Goal: Task Accomplishment & Management: Manage account settings

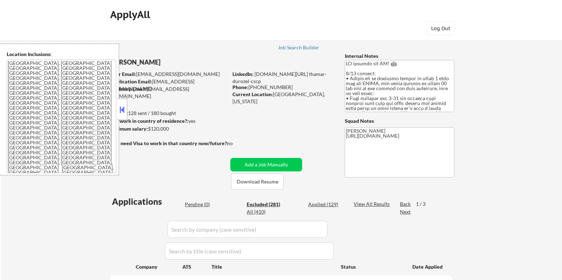
select select ""excluded__other_""
select select ""excluded__expired_""
select select ""excluded__bad_match_""
select select ""excluded__location_""
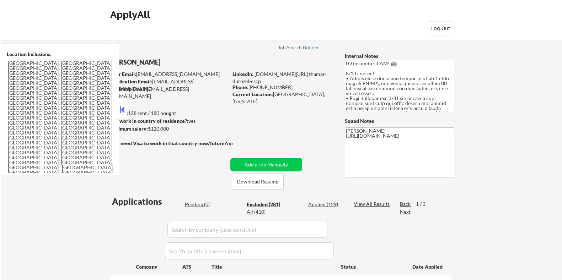
select select ""excluded__salary_""
select select ""excluded__expired_""
select select ""excluded__location_""
select select ""excluded__expired_""
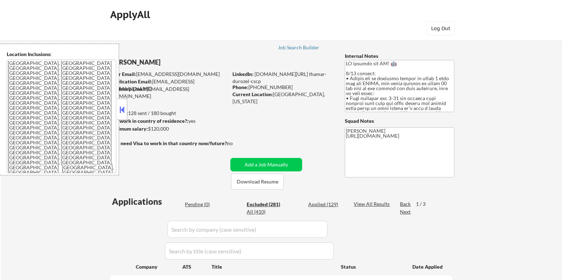
select select ""excluded__bad_match_""
select select ""excluded__location_""
select select ""excluded__bad_match_""
select select ""excluded__location_""
select select ""excluded__other_""
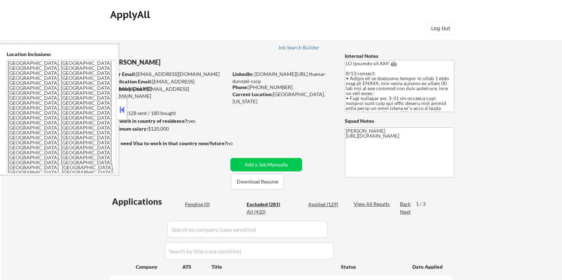
select select ""excluded__bad_match_""
select select ""excluded__other_""
select select ""excluded__salary_""
select select ""excluded__expired_""
select select ""excluded__bad_match_""
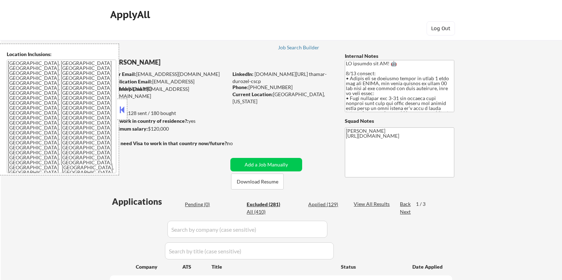
select select ""excluded__bad_match_""
select select ""excluded__expired_""
select select ""excluded__bad_match_""
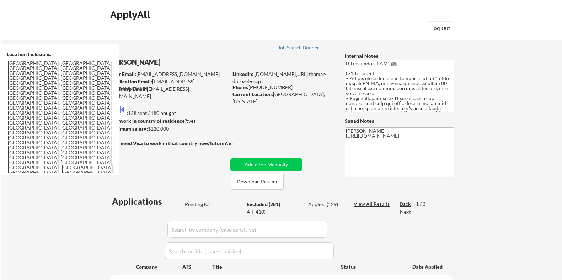
select select ""excluded__other_""
select select ""excluded__bad_match_""
select select ""excluded__salary_""
select select ""excluded__bad_match_""
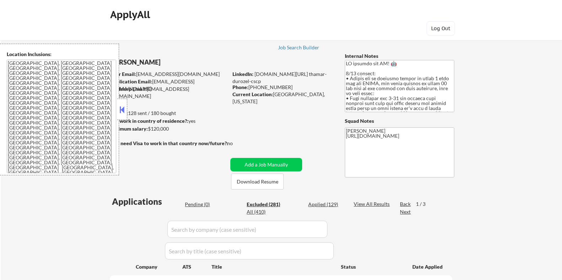
select select ""excluded__location_""
select select ""excluded__expired_""
select select ""excluded__location_""
select select ""excluded__bad_match_""
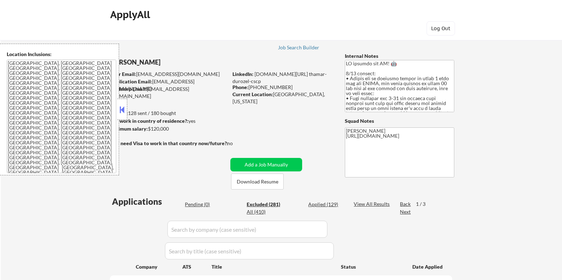
select select ""excluded__bad_match_""
select select ""excluded__salary_""
select select ""excluded__bad_match_""
select select ""excluded__other_""
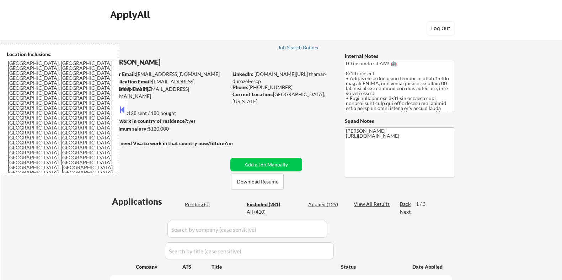
select select ""excluded__bad_match_""
select select ""excluded__expired_""
select select ""excluded__bad_match_""
select select ""excluded__expired_""
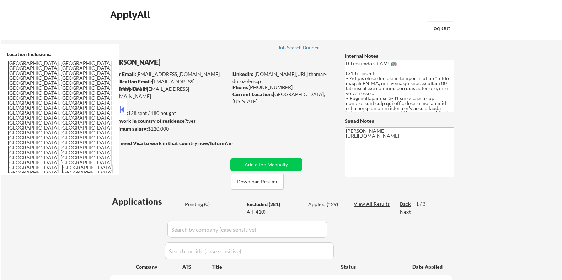
select select ""excluded__bad_match_""
select select ""excluded__other_""
select select ""excluded__expired_""
select select ""excluded__location_""
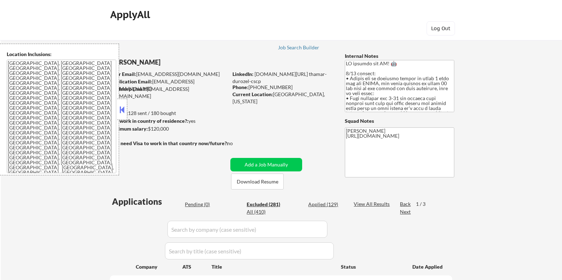
select select ""excluded__bad_match_""
select select ""excluded__expired_""
select select ""excluded__other_""
select select ""excluded__bad_match_""
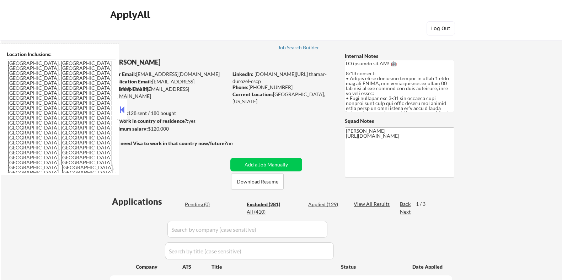
select select ""excluded__bad_match_""
select select ""excluded__salary_""
select select ""excluded__bad_match_""
select select ""excluded__salary_""
select select ""excluded__expired_""
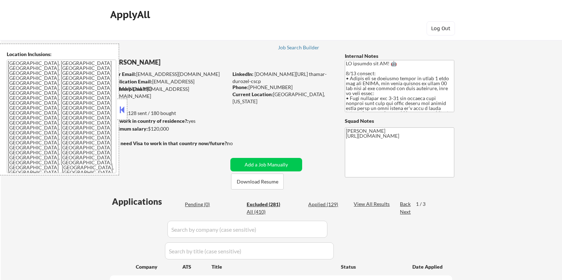
select select ""excluded__bad_match_""
select select ""excluded__other_""
select select ""excluded__bad_match_""
select select ""excluded__location_""
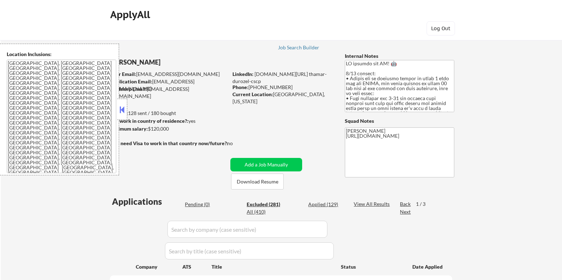
select select ""excluded__expired_""
select select ""excluded__location_""
select select ""excluded__expired_""
select select ""excluded__bad_match_""
select select ""excluded__salary_""
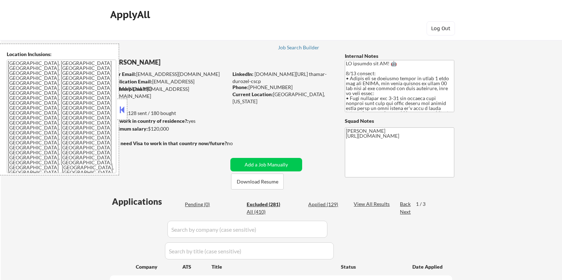
select select ""excluded__location_""
select select ""excluded__bad_match_""
select select ""excluded__salary_""
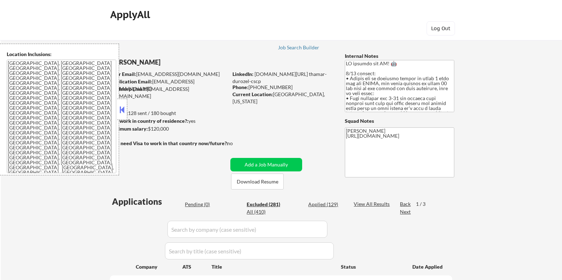
select select ""excluded__expired_""
select select ""excluded__other_""
select select ""excluded__salary_""
select select ""excluded__bad_match_""
select select ""excluded__expired_""
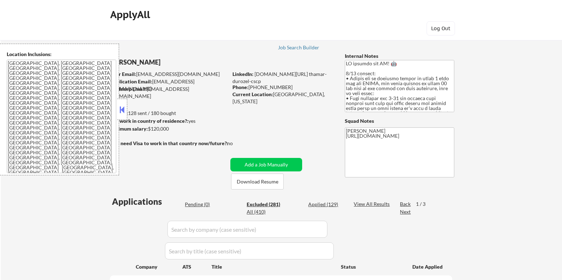
select select ""excluded__other_""
select select ""excluded__location_""
select select ""excluded__bad_match_""
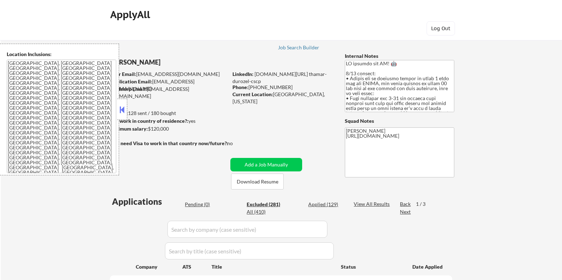
select select ""excluded__expired_""
select select ""excluded__salary_""
select select ""excluded__bad_match_""
select select ""excluded__expired_""
select select ""excluded__bad_match_""
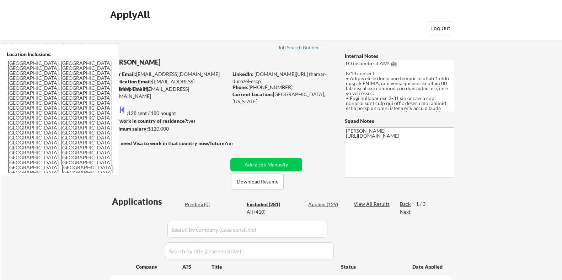
select select ""excluded__expired_""
select select ""excluded__bad_match_""
select select ""excluded__expired_""
select select ""excluded__bad_match_""
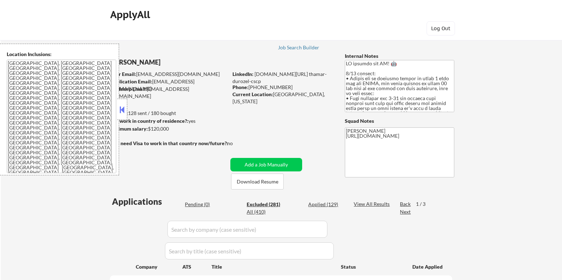
select select ""excluded__other_""
select select ""excluded__expired_""
select select ""excluded__other_""
select select ""excluded__expired_""
select select ""excluded__other_""
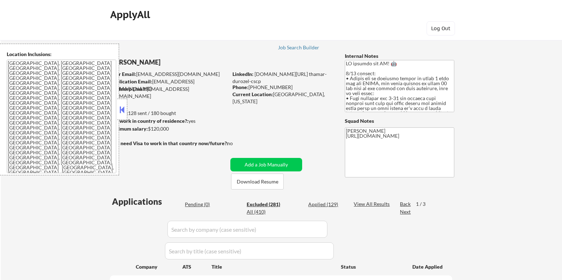
scroll to position [2575, 0]
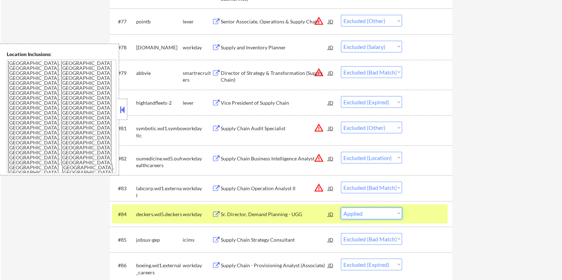
click at [341, 208] on select "Choose an option... Pending Applied Excluded (Questions) Excluded (Expired) Exc…" at bounding box center [371, 214] width 61 height 12
select select ""excluded__bad_match_""
select select ""excluded__expired_""
select select ""excluded__salary_""
select select ""excluded__bad_match_""
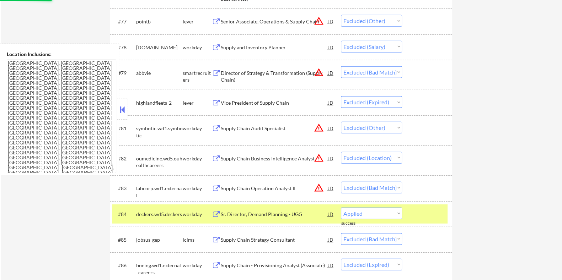
select select ""excluded__expired_""
select select ""excluded__bad_match_""
select select ""excluded__expired_""
select select ""excluded__bad_match_""
select select ""excluded__expired_""
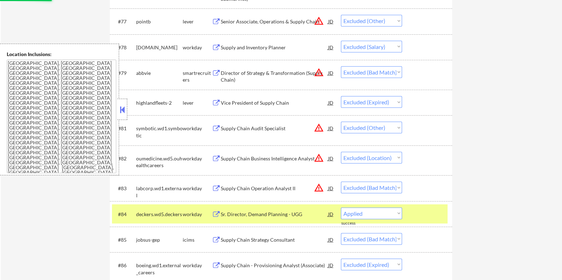
select select ""excluded__bad_match_""
select select ""excluded__other_""
select select ""excluded__expired_""
select select ""excluded__other_""
select select ""excluded__expired_""
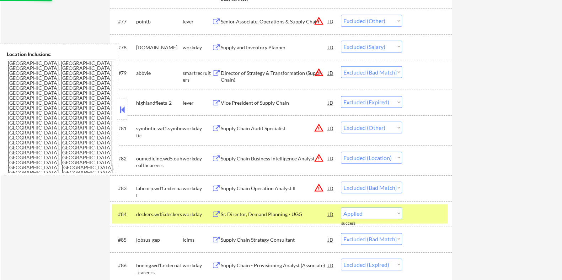
select select ""excluded__other_""
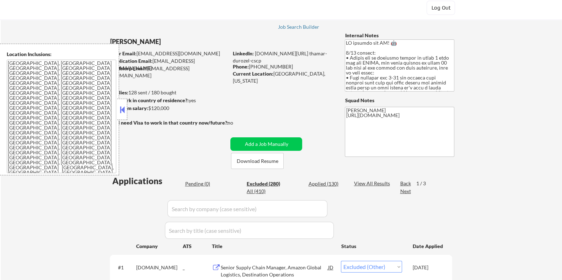
scroll to position [0, 0]
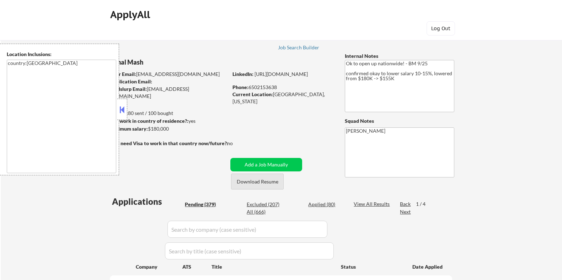
select select ""pending""
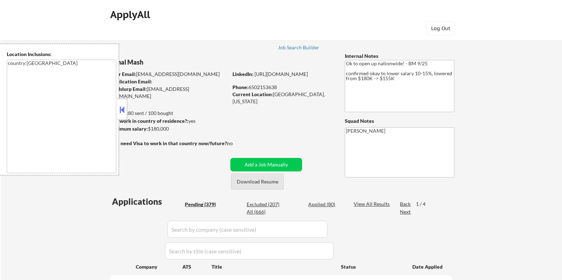
select select ""pending""
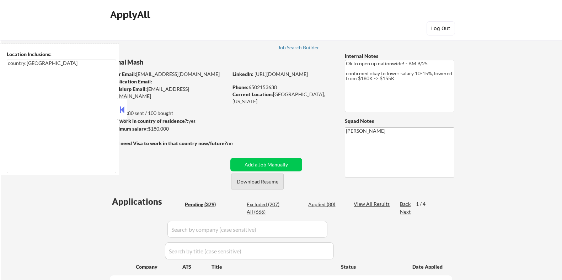
select select ""pending""
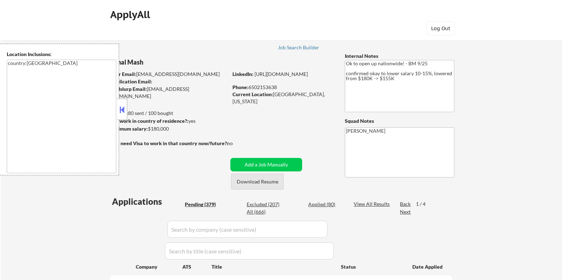
select select ""pending""
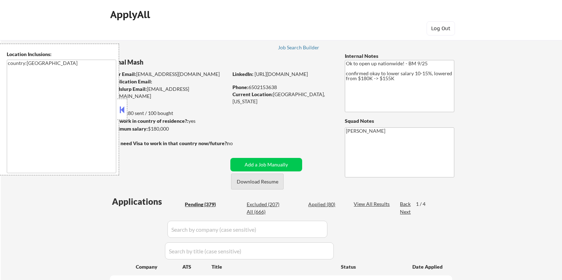
select select ""pending""
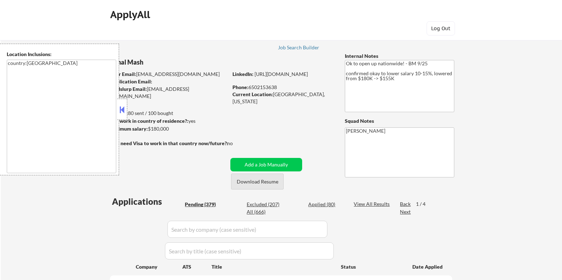
select select ""pending""
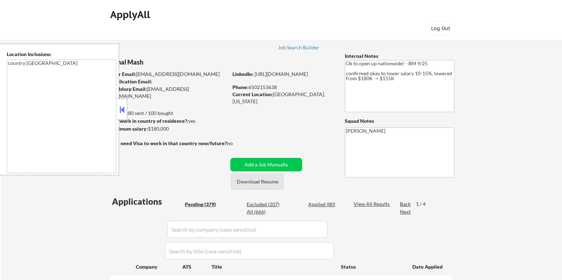
select select ""pending""
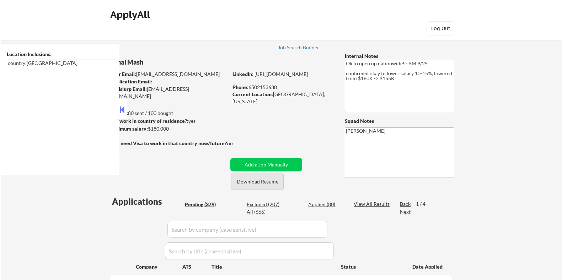
select select ""pending""
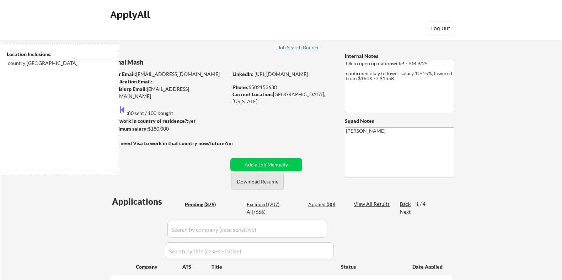
select select ""pending""
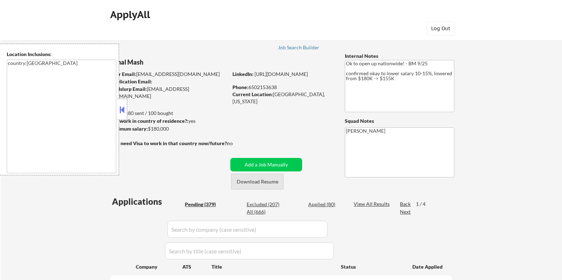
select select ""pending""
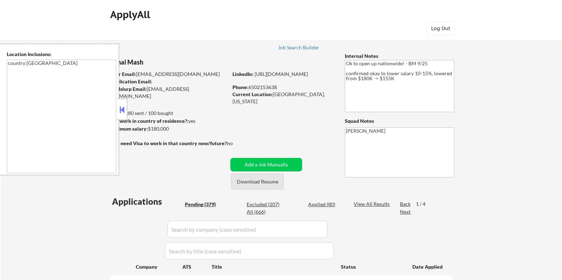
select select ""pending""
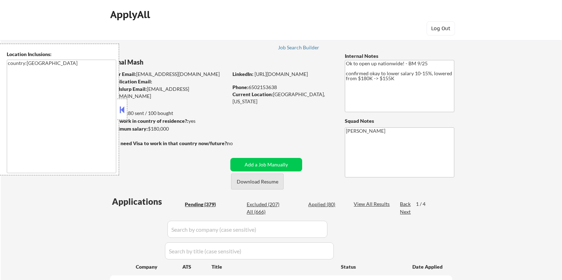
select select ""pending""
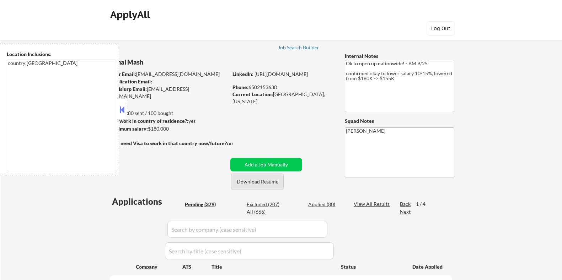
select select ""pending""
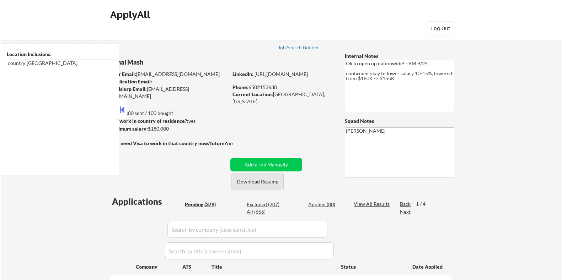
select select ""pending""
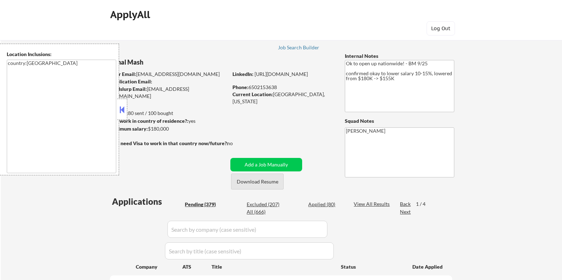
select select ""pending""
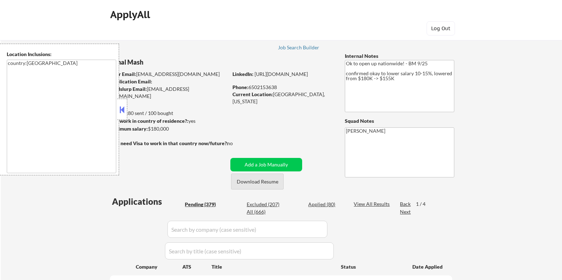
select select ""pending""
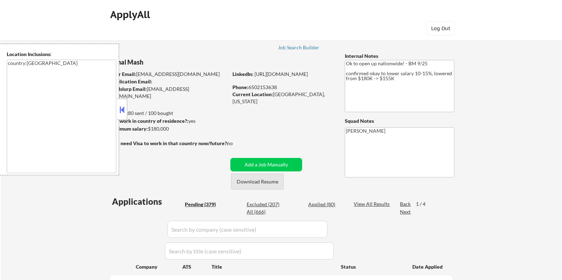
select select ""pending""
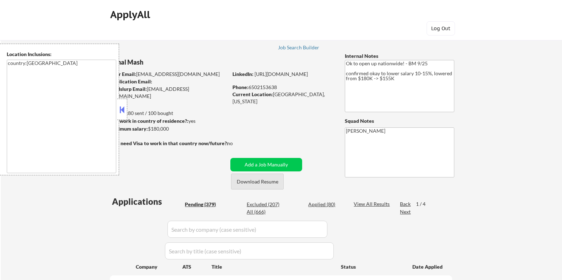
select select ""pending""
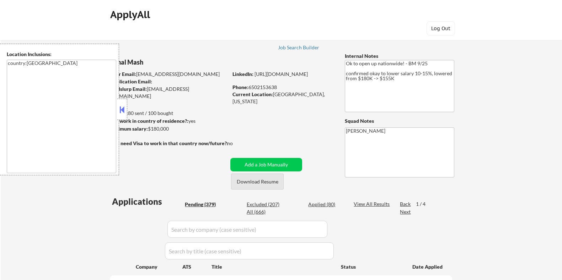
select select ""pending""
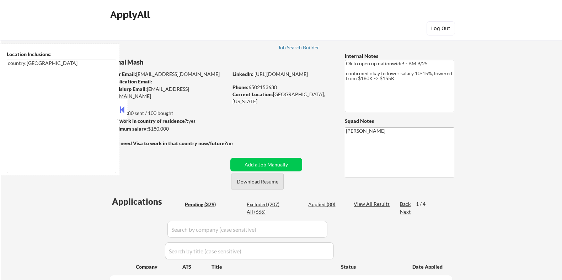
select select ""pending""
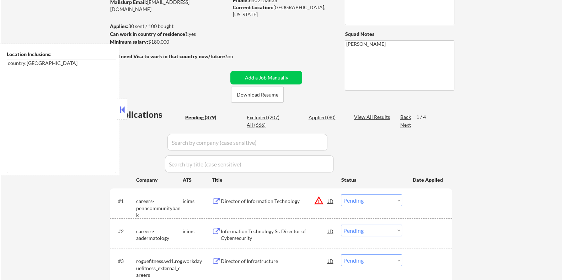
scroll to position [88, 0]
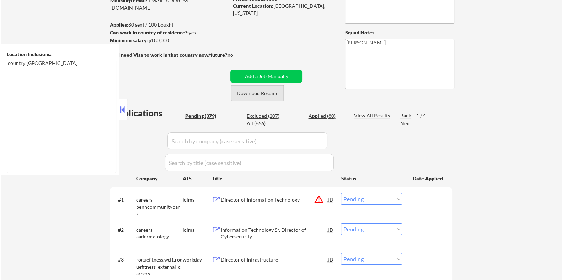
click at [254, 92] on button "Download Resume" at bounding box center [257, 93] width 53 height 16
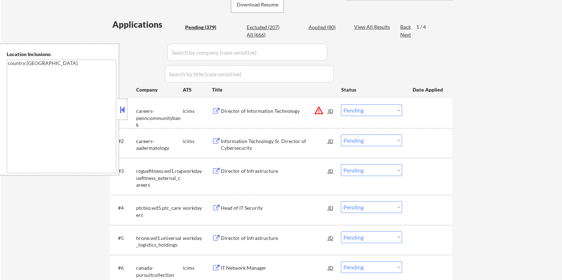
scroll to position [222, 0]
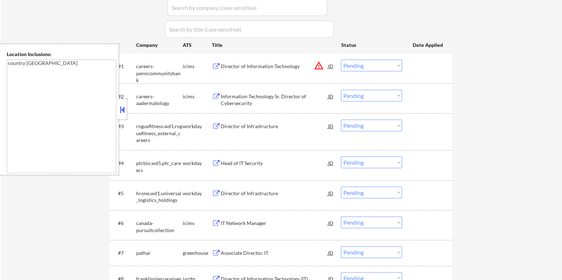
click at [233, 123] on div "Director of Infrastructure" at bounding box center [273, 126] width 107 height 7
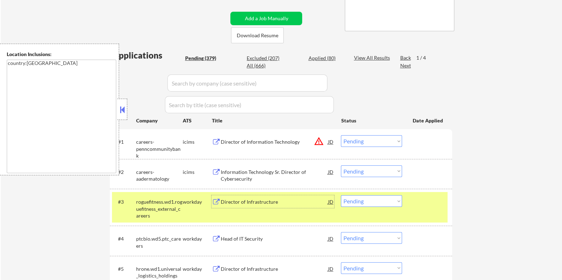
scroll to position [133, 0]
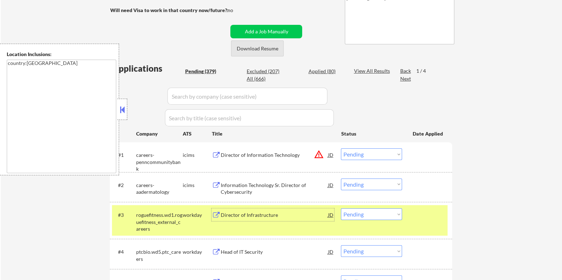
click at [269, 50] on button "Download Resume" at bounding box center [257, 48] width 53 height 16
click at [253, 215] on div "Director of Infrastructure" at bounding box center [273, 215] width 107 height 7
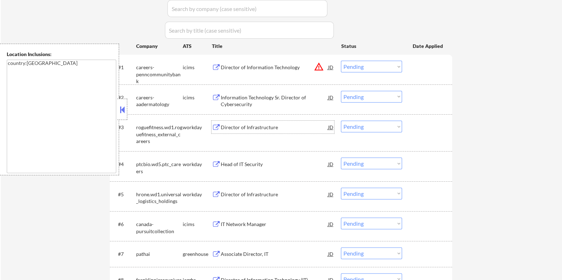
scroll to position [222, 0]
click at [391, 129] on select "Choose an option... Pending Applied Excluded (Questions) Excluded (Expired) Exc…" at bounding box center [371, 126] width 61 height 12
click at [341, 120] on select "Choose an option... Pending Applied Excluded (Questions) Excluded (Expired) Exc…" at bounding box center [371, 126] width 61 height 12
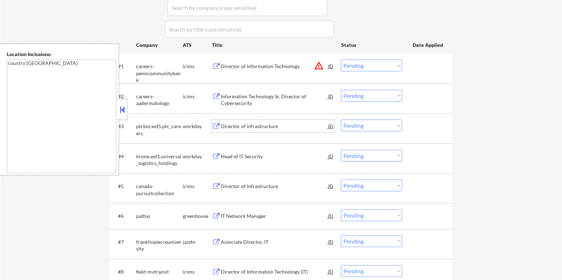
click at [243, 125] on div "Director of Infrastructure" at bounding box center [273, 126] width 107 height 7
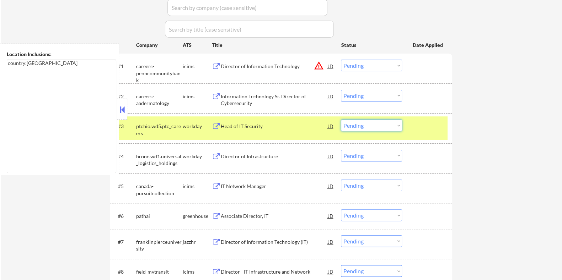
click at [374, 125] on select "Choose an option... Pending Applied Excluded (Questions) Excluded (Expired) Exc…" at bounding box center [371, 126] width 61 height 12
click at [341, 120] on select "Choose an option... Pending Applied Excluded (Questions) Excluded (Expired) Exc…" at bounding box center [371, 126] width 61 height 12
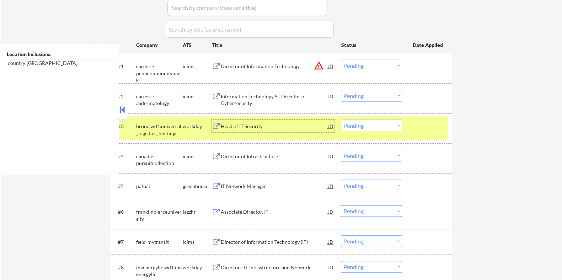
click at [239, 126] on div "Head of IT Security" at bounding box center [273, 126] width 107 height 7
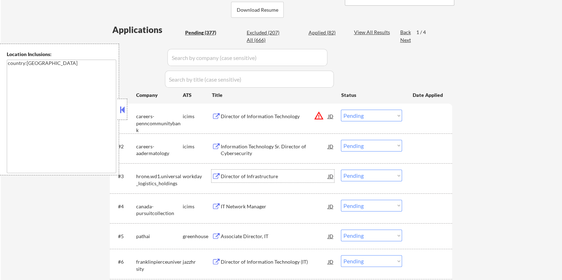
scroll to position [133, 0]
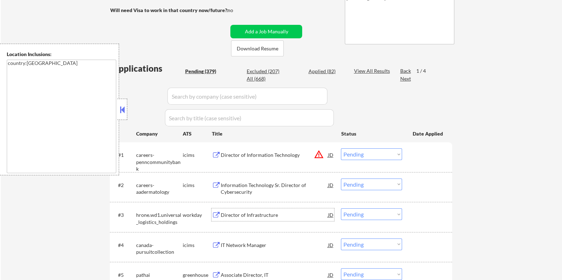
click at [376, 213] on select "Choose an option... Pending Applied Excluded (Questions) Excluded (Expired) Exc…" at bounding box center [371, 215] width 61 height 12
click at [341, 209] on select "Choose an option... Pending Applied Excluded (Questions) Excluded (Expired) Exc…" at bounding box center [371, 215] width 61 height 12
select select ""pending""
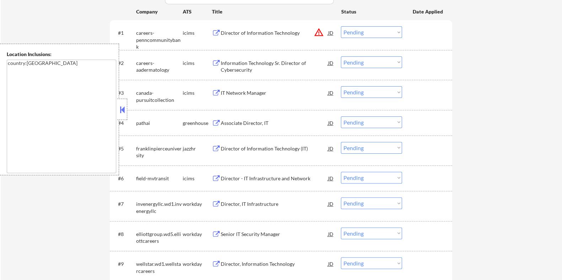
scroll to position [266, 0]
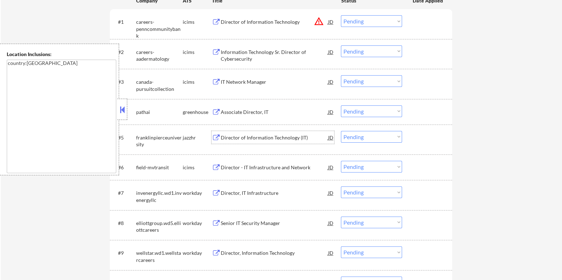
click at [234, 137] on div "Director of Information Technology (IT)" at bounding box center [273, 137] width 107 height 7
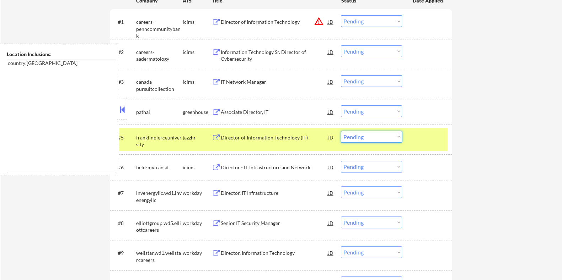
click at [384, 139] on select "Choose an option... Pending Applied Excluded (Questions) Excluded (Expired) Exc…" at bounding box center [371, 137] width 61 height 12
click at [341, 131] on select "Choose an option... Pending Applied Excluded (Questions) Excluded (Expired) Exc…" at bounding box center [371, 137] width 61 height 12
select select ""pending""
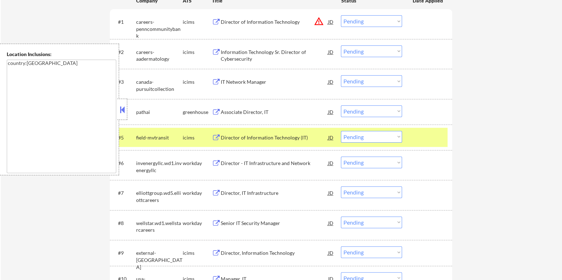
scroll to position [355, 0]
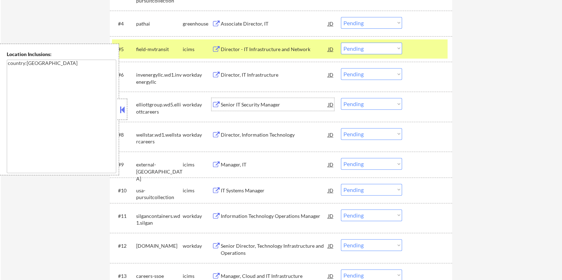
click at [244, 104] on div "Senior IT Security Manager" at bounding box center [273, 104] width 107 height 7
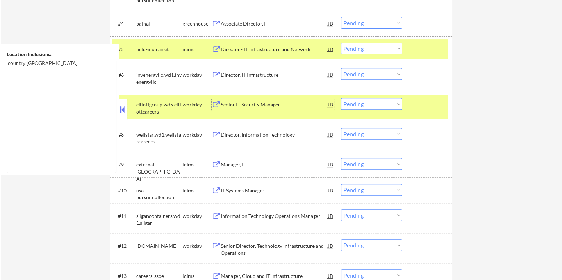
click at [119, 108] on button at bounding box center [122, 109] width 8 height 11
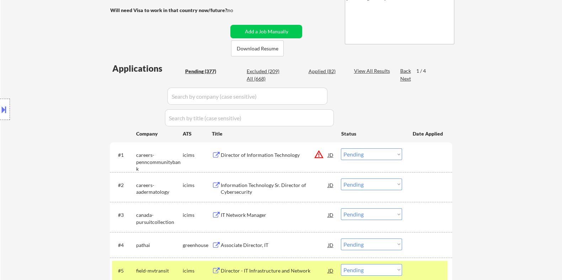
scroll to position [88, 0]
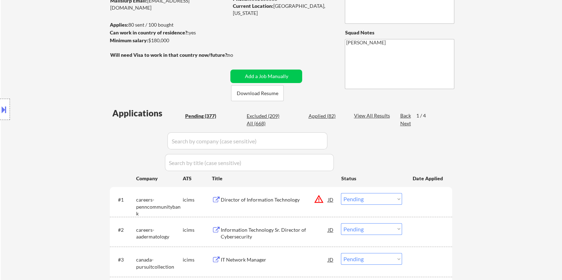
drag, startPoint x: 177, startPoint y: 39, endPoint x: 148, endPoint y: 38, distance: 29.1
click at [148, 38] on div "Minimum salary: $180,000" at bounding box center [168, 40] width 118 height 7
copy div "$180,000"
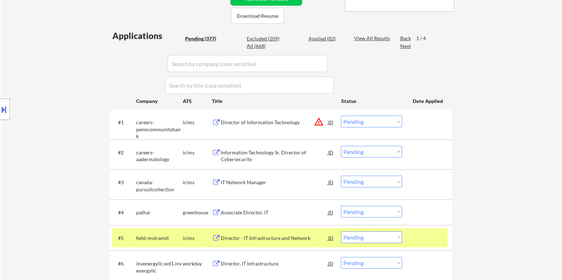
scroll to position [222, 0]
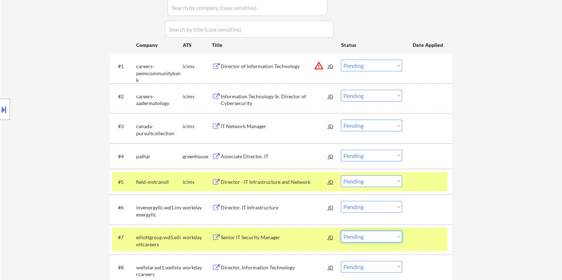
click at [363, 238] on select "Choose an option... Pending Applied Excluded (Questions) Excluded (Expired) Exc…" at bounding box center [371, 237] width 61 height 12
click at [341, 231] on select "Choose an option... Pending Applied Excluded (Questions) Excluded (Expired) Exc…" at bounding box center [371, 237] width 61 height 12
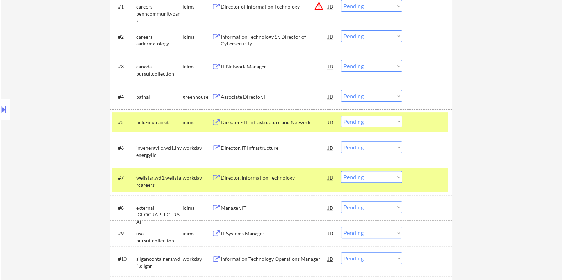
scroll to position [310, 0]
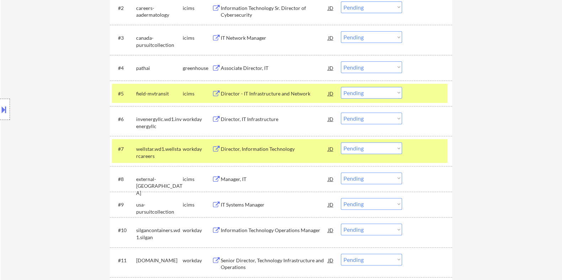
click at [248, 150] on div "Director, Information Technology" at bounding box center [273, 149] width 107 height 7
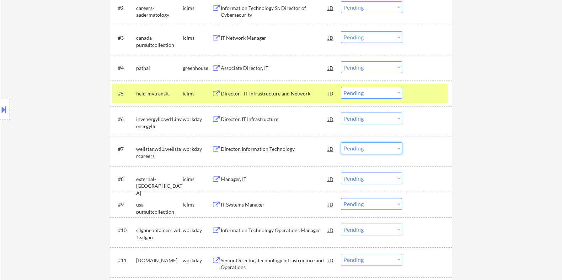
click at [365, 148] on select "Choose an option... Pending Applied Excluded (Questions) Excluded (Expired) Exc…" at bounding box center [371, 148] width 61 height 12
click at [341, 142] on select "Choose an option... Pending Applied Excluded (Questions) Excluded (Expired) Exc…" at bounding box center [371, 148] width 61 height 12
select select ""pending""
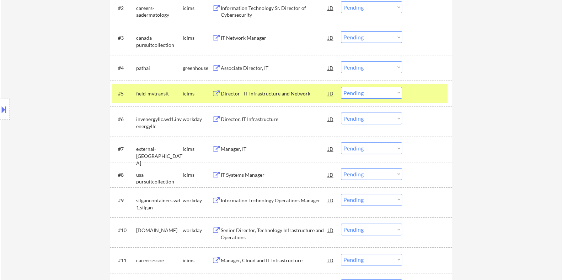
click at [249, 118] on div "Director, IT Infrastructure" at bounding box center [273, 119] width 107 height 7
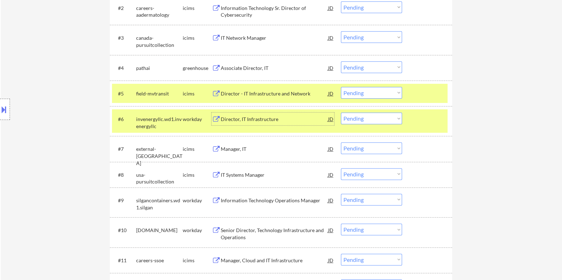
click at [368, 120] on select "Choose an option... Pending Applied Excluded (Questions) Excluded (Expired) Exc…" at bounding box center [371, 119] width 61 height 12
click at [341, 113] on select "Choose an option... Pending Applied Excluded (Questions) Excluded (Expired) Exc…" at bounding box center [371, 119] width 61 height 12
select select ""pending""
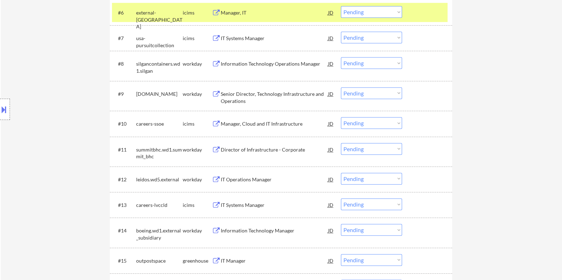
scroll to position [444, 0]
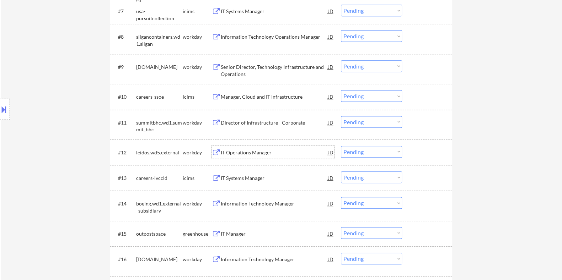
click at [243, 152] on div "IT Operations Manager" at bounding box center [273, 152] width 107 height 7
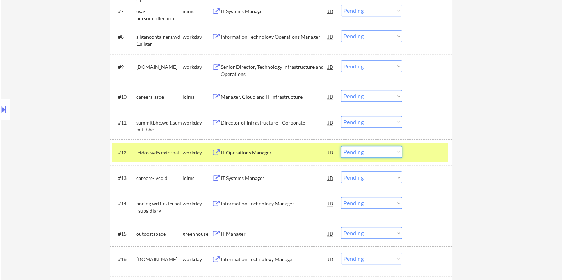
click at [362, 152] on select "Choose an option... Pending Applied Excluded (Questions) Excluded (Expired) Exc…" at bounding box center [371, 152] width 61 height 12
click at [341, 146] on select "Choose an option... Pending Applied Excluded (Questions) Excluded (Expired) Exc…" at bounding box center [371, 152] width 61 height 12
select select ""pending""
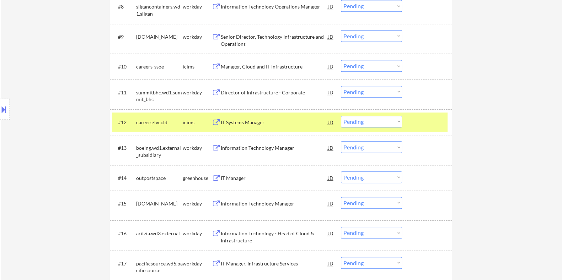
scroll to position [488, 0]
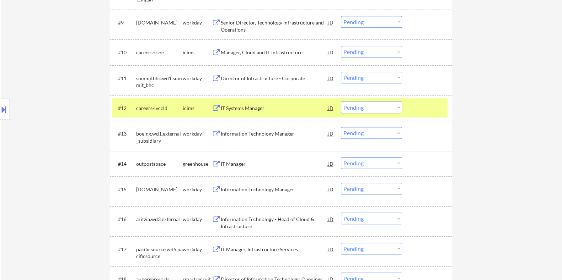
click at [249, 131] on div "Information Technology Manager" at bounding box center [273, 133] width 107 height 7
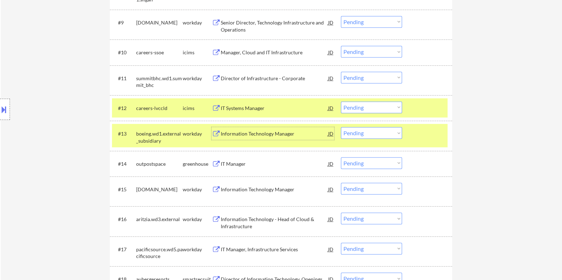
click at [382, 136] on select "Choose an option... Pending Applied Excluded (Questions) Excluded (Expired) Exc…" at bounding box center [371, 133] width 61 height 12
click at [341, 127] on select "Choose an option... Pending Applied Excluded (Questions) Excluded (Expired) Exc…" at bounding box center [371, 133] width 61 height 12
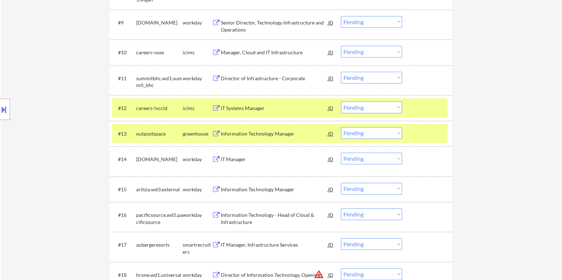
scroll to position [577, 0]
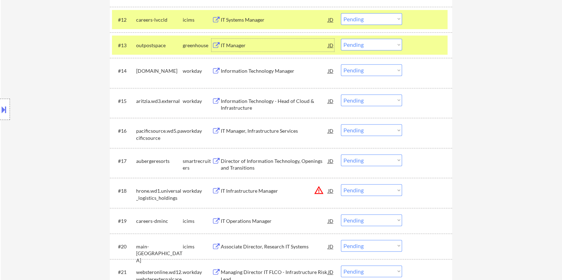
click at [235, 41] on div "IT Manager" at bounding box center [273, 45] width 107 height 13
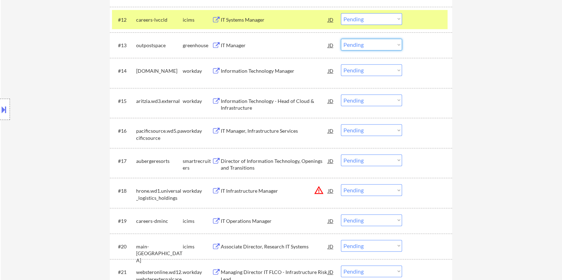
click at [392, 43] on select "Choose an option... Pending Applied Excluded (Questions) Excluded (Expired) Exc…" at bounding box center [371, 45] width 61 height 12
click at [341, 39] on select "Choose an option... Pending Applied Excluded (Questions) Excluded (Expired) Exc…" at bounding box center [371, 45] width 61 height 12
select select ""pending""
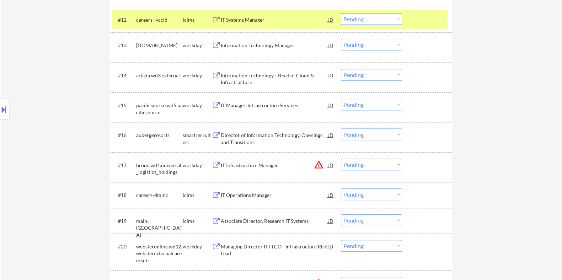
drag, startPoint x: 561, startPoint y: 66, endPoint x: 558, endPoint y: 52, distance: 14.4
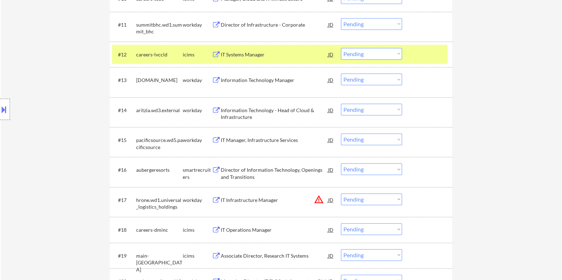
scroll to position [533, 0]
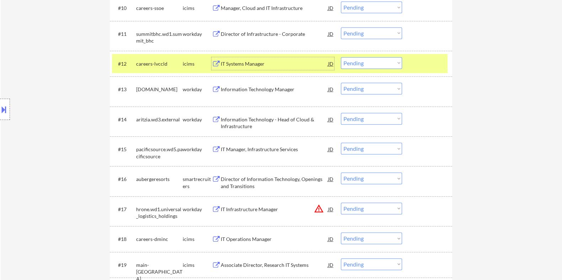
click at [238, 64] on div "IT Systems Manager" at bounding box center [273, 63] width 107 height 7
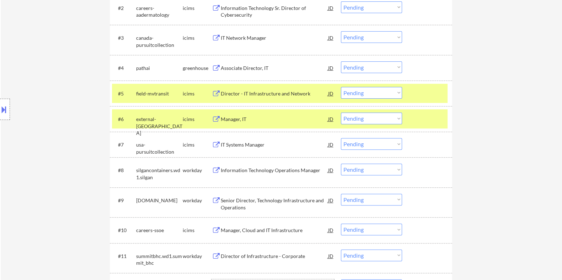
scroll to position [355, 0]
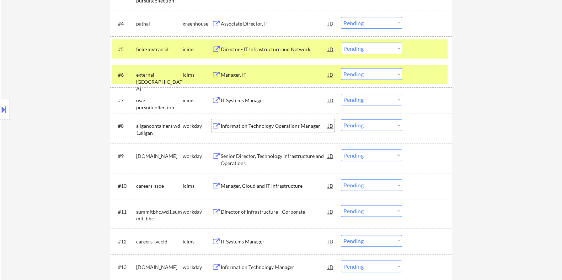
click at [247, 125] on div "Information Technology Operations Manager" at bounding box center [273, 126] width 107 height 7
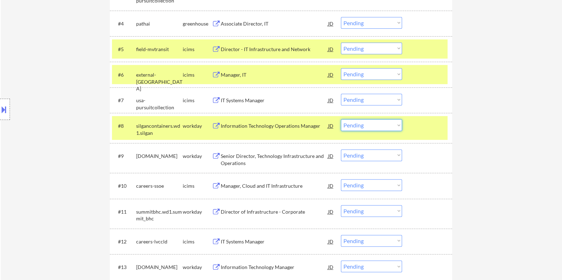
click at [387, 122] on select "Choose an option... Pending Applied Excluded (Questions) Excluded (Expired) Exc…" at bounding box center [371, 125] width 61 height 12
click at [341, 119] on select "Choose an option... Pending Applied Excluded (Questions) Excluded (Expired) Exc…" at bounding box center [371, 125] width 61 height 12
select select ""pending""
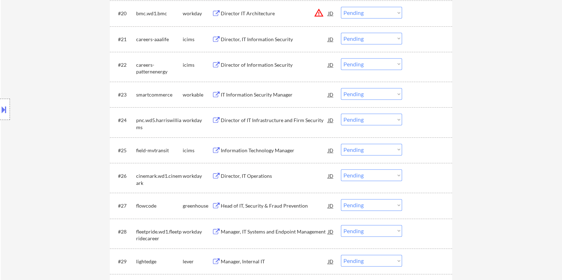
scroll to position [888, 0]
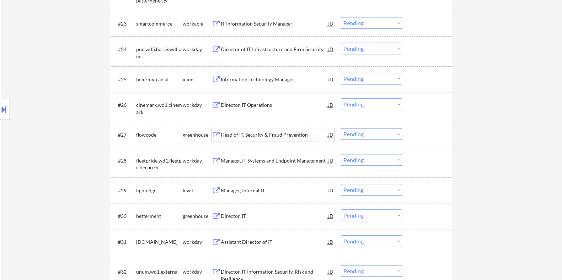
click at [234, 134] on div "Head of IT, Security & Fraud Prevention" at bounding box center [273, 134] width 107 height 7
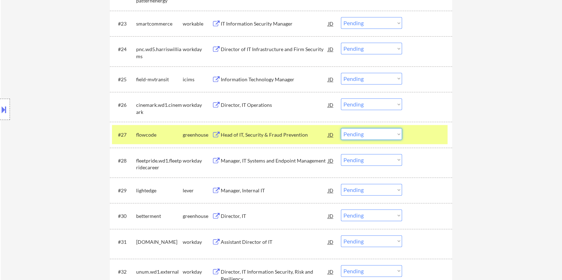
click at [362, 136] on select "Choose an option... Pending Applied Excluded (Questions) Excluded (Expired) Exc…" at bounding box center [371, 134] width 61 height 12
click at [341, 128] on select "Choose an option... Pending Applied Excluded (Questions) Excluded (Expired) Exc…" at bounding box center [371, 134] width 61 height 12
select select ""pending""
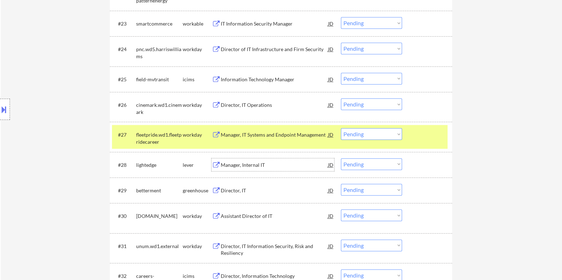
click at [252, 164] on div "Manager, Internal IT" at bounding box center [273, 165] width 107 height 7
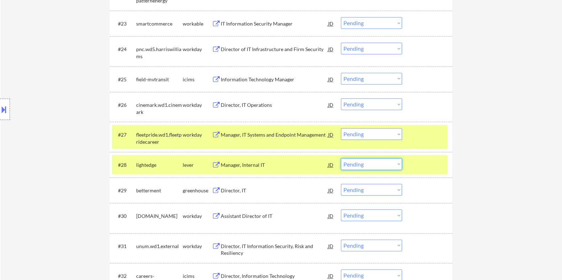
click at [353, 161] on select "Choose an option... Pending Applied Excluded (Questions) Excluded (Expired) Exc…" at bounding box center [371, 164] width 61 height 12
click at [341, 158] on select "Choose an option... Pending Applied Excluded (Questions) Excluded (Expired) Exc…" at bounding box center [371, 164] width 61 height 12
select select ""pending""
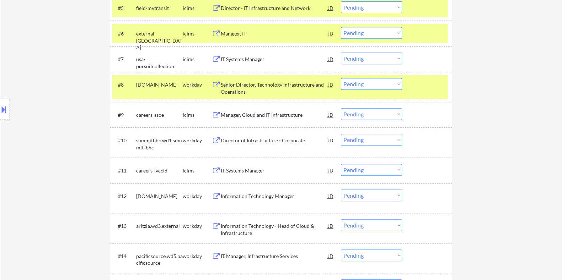
scroll to position [404, 0]
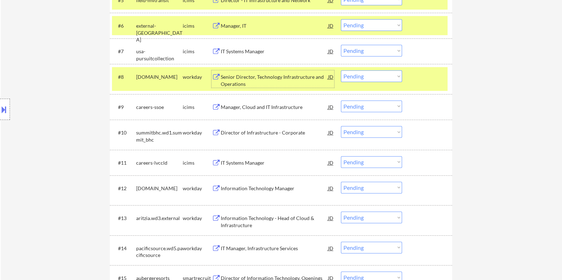
click at [235, 83] on div "Senior Director, Technology Infrastructure and Operations" at bounding box center [273, 81] width 107 height 14
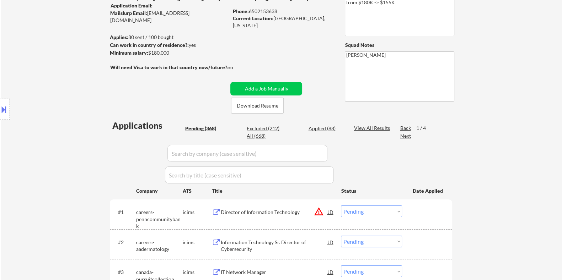
scroll to position [49, 0]
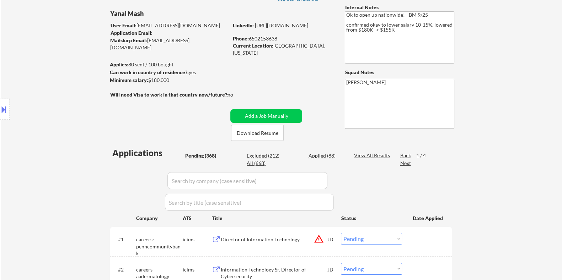
drag, startPoint x: 175, startPoint y: 81, endPoint x: 149, endPoint y: 81, distance: 25.9
click at [149, 81] on div "Minimum salary: $180,000" at bounding box center [168, 80] width 118 height 7
copy div "$180,000"
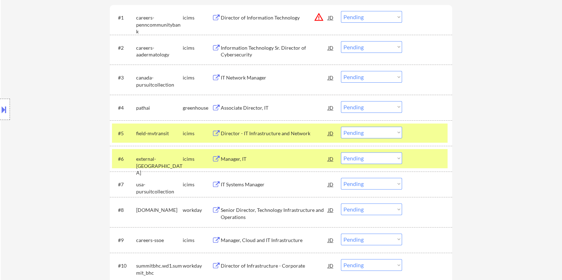
scroll to position [315, 0]
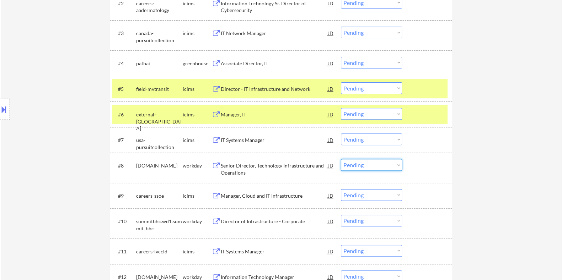
click at [387, 167] on select "Choose an option... Pending Applied Excluded (Questions) Excluded (Expired) Exc…" at bounding box center [371, 165] width 61 height 12
click at [341, 159] on select "Choose an option... Pending Applied Excluded (Questions) Excluded (Expired) Exc…" at bounding box center [371, 165] width 61 height 12
select select ""pending""
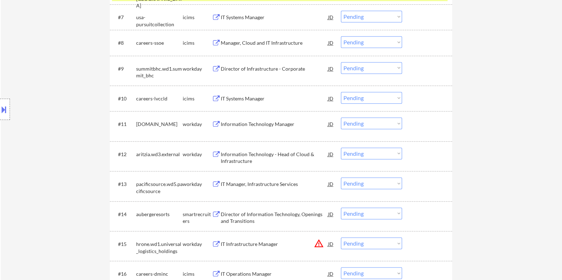
scroll to position [448, 0]
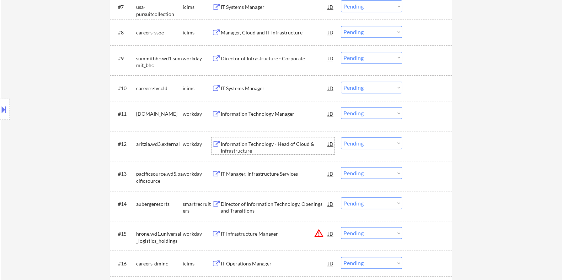
click at [272, 144] on div "Information Technology - Head of Cloud & Infrastructure" at bounding box center [273, 148] width 107 height 14
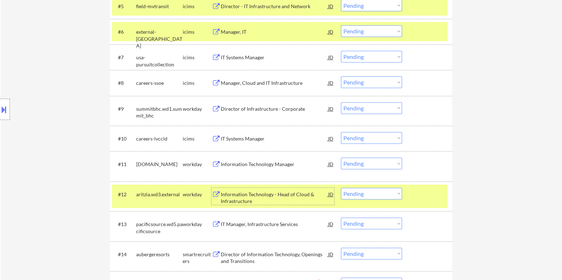
scroll to position [416, 0]
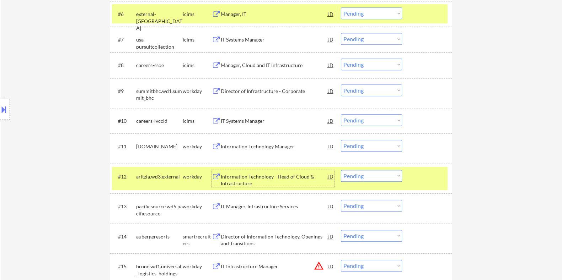
click at [382, 177] on select "Choose an option... Pending Applied Excluded (Questions) Excluded (Expired) Exc…" at bounding box center [371, 176] width 61 height 12
click at [341, 170] on select "Choose an option... Pending Applied Excluded (Questions) Excluded (Expired) Exc…" at bounding box center [371, 176] width 61 height 12
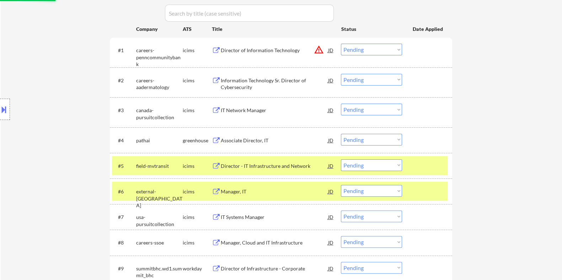
select select ""pending""
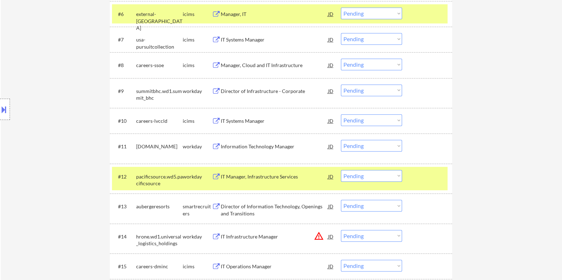
click at [236, 208] on div "Director of Information Technology, Openings and Transitions" at bounding box center [273, 210] width 107 height 14
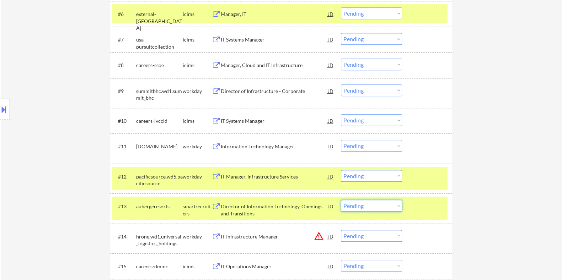
click at [383, 206] on select "Choose an option... Pending Applied Excluded (Questions) Excluded (Expired) Exc…" at bounding box center [371, 206] width 61 height 12
click at [341, 200] on select "Choose an option... Pending Applied Excluded (Questions) Excluded (Expired) Exc…" at bounding box center [371, 206] width 61 height 12
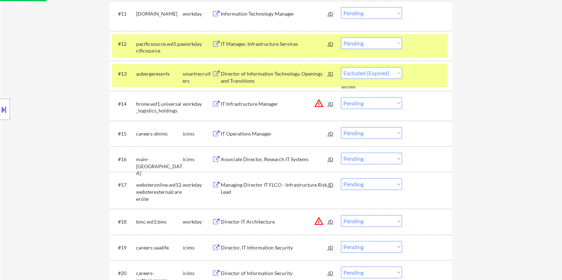
scroll to position [593, 0]
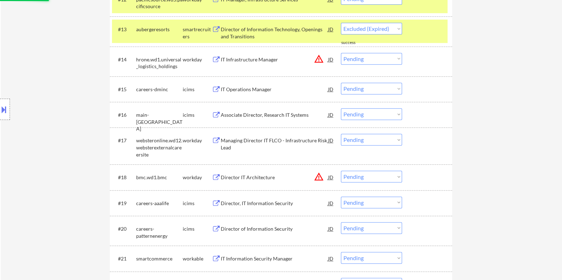
select select ""pending""
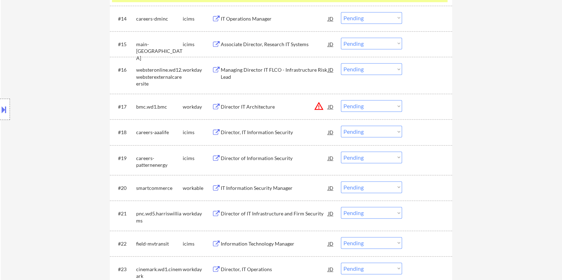
scroll to position [726, 0]
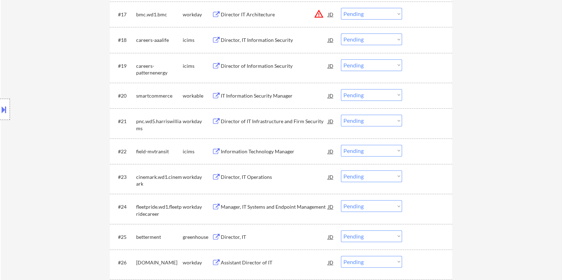
click at [238, 94] on div "IT Information Security Manager" at bounding box center [273, 95] width 107 height 7
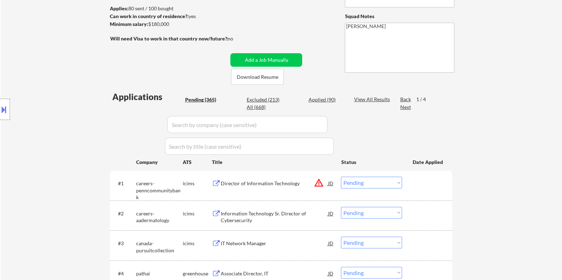
scroll to position [60, 0]
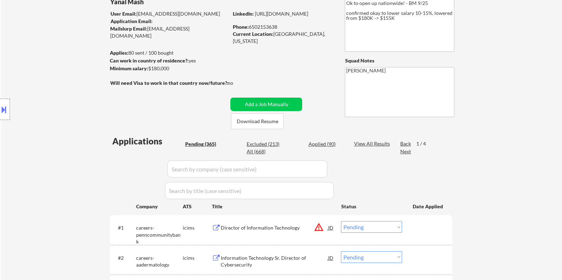
drag, startPoint x: 179, startPoint y: 69, endPoint x: 148, endPoint y: 66, distance: 31.7
click at [148, 66] on div "Minimum salary: $180,000" at bounding box center [168, 68] width 118 height 7
copy div "$180,000"
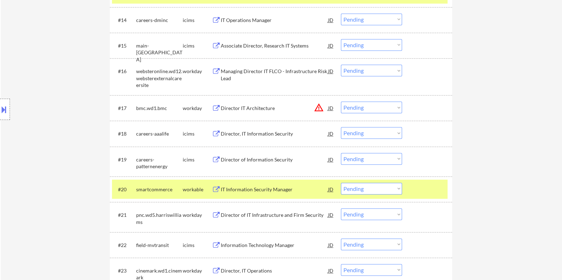
scroll to position [637, 0]
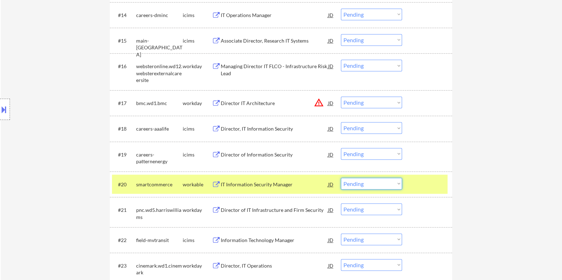
click at [376, 185] on select "Choose an option... Pending Applied Excluded (Questions) Excluded (Expired) Exc…" at bounding box center [371, 184] width 61 height 12
click at [341, 178] on select "Choose an option... Pending Applied Excluded (Questions) Excluded (Expired) Exc…" at bounding box center [371, 184] width 61 height 12
select select ""pending""
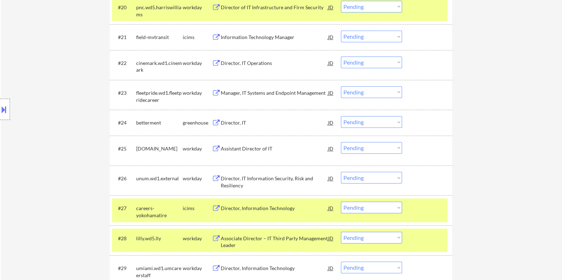
scroll to position [815, 0]
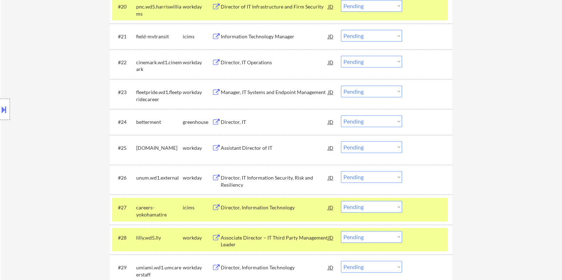
click at [228, 121] on div "Director, IT" at bounding box center [273, 122] width 107 height 7
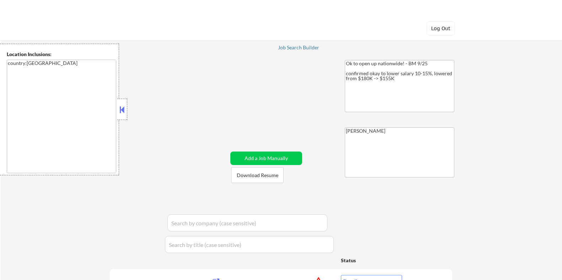
select select ""pending""
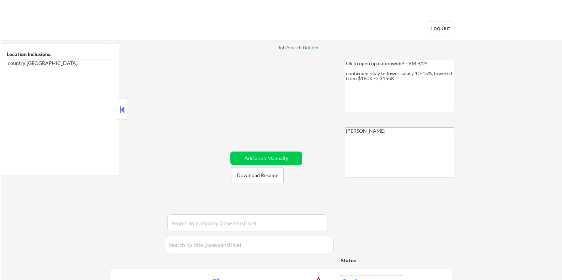
select select ""pending""
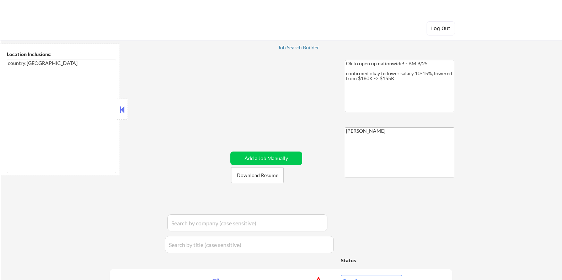
select select ""pending""
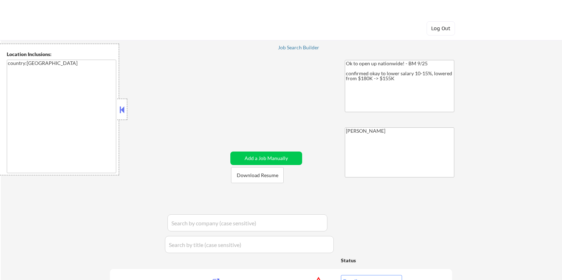
select select ""pending""
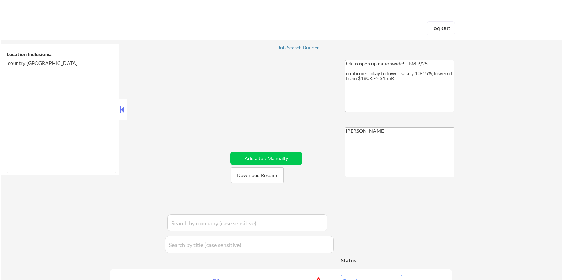
select select ""pending""
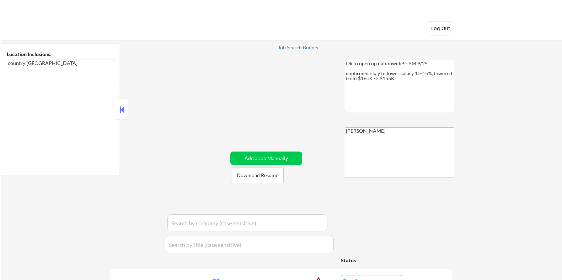
select select ""pending""
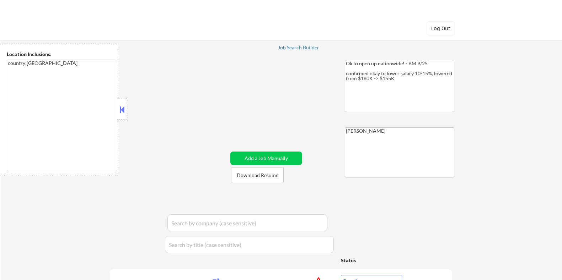
select select ""pending""
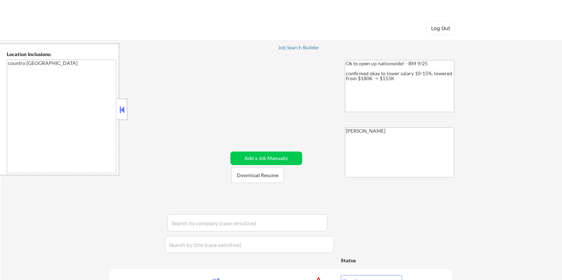
select select ""pending""
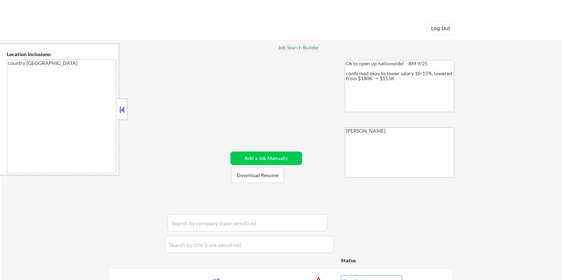
select select ""pending""
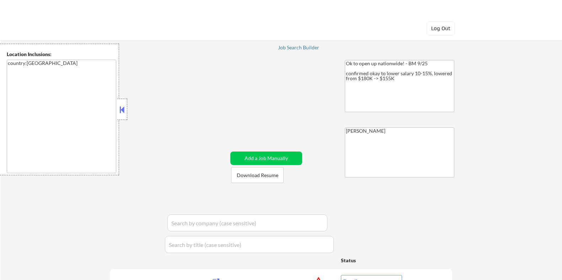
select select ""pending""
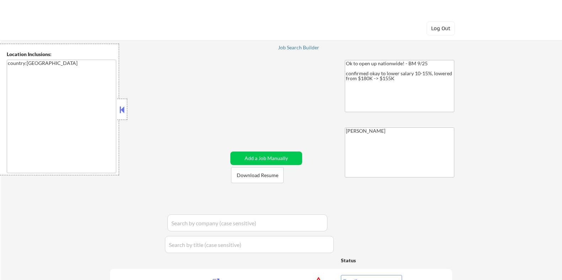
select select ""pending""
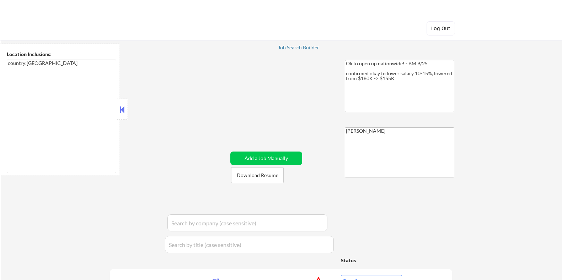
select select ""pending""
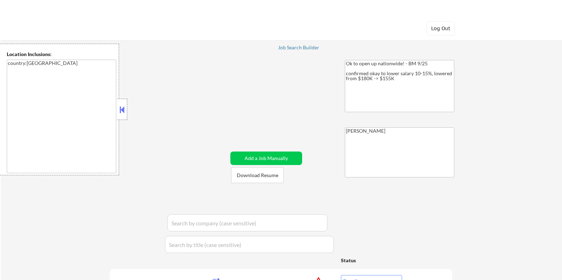
select select ""pending""
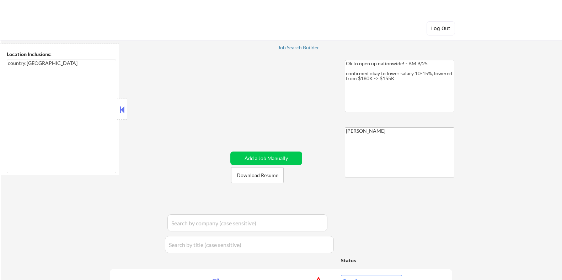
select select ""pending""
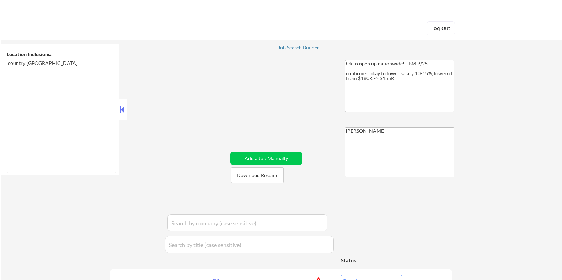
select select ""pending""
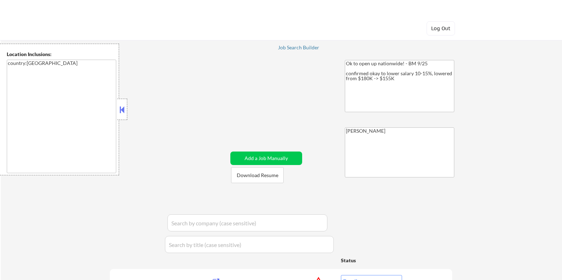
select select ""pending""
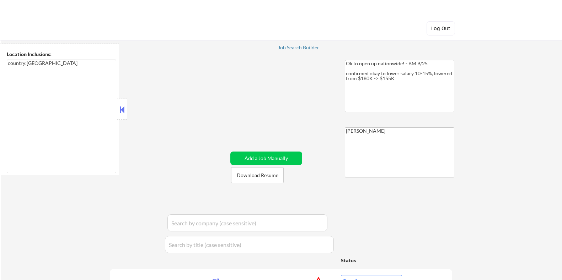
select select ""pending""
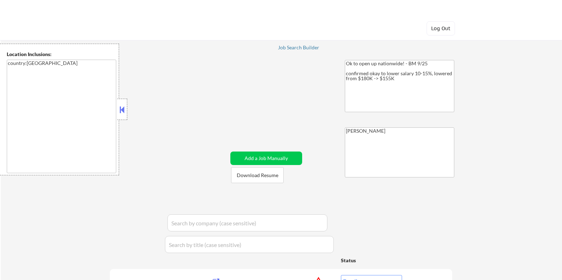
select select ""pending""
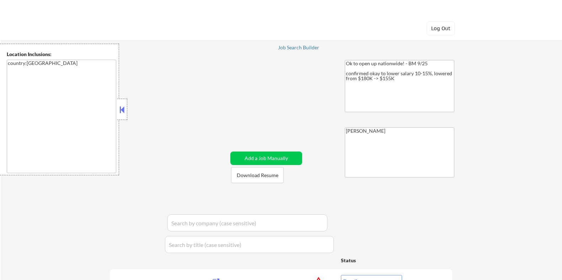
select select ""pending""
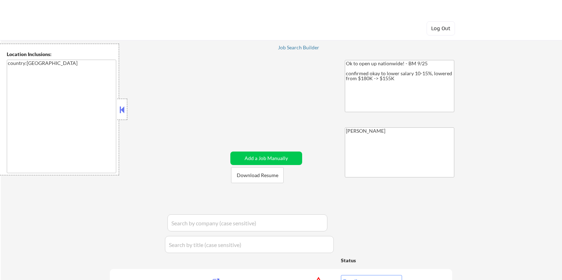
select select ""pending""
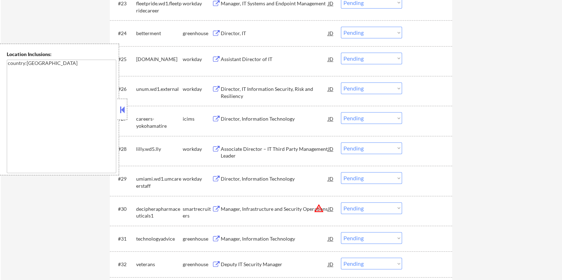
scroll to position [993, 0]
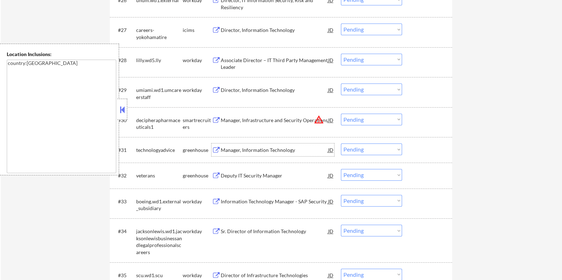
click at [249, 150] on div "Manager, Information Technology" at bounding box center [273, 150] width 107 height 7
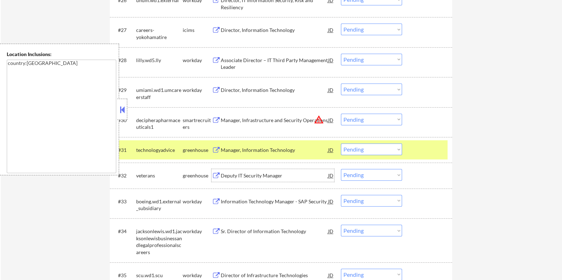
click at [231, 178] on div "Deputy IT Security Manager" at bounding box center [273, 175] width 107 height 7
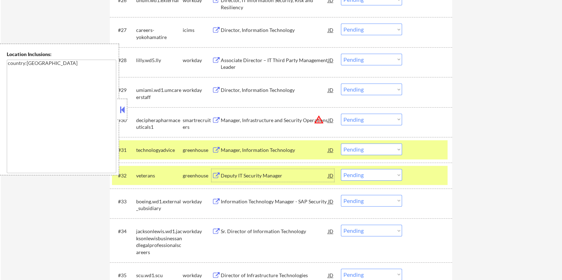
click at [376, 177] on select "Choose an option... Pending Applied Excluded (Questions) Excluded (Expired) Exc…" at bounding box center [371, 175] width 61 height 12
click at [341, 169] on select "Choose an option... Pending Applied Excluded (Questions) Excluded (Expired) Exc…" at bounding box center [371, 175] width 61 height 12
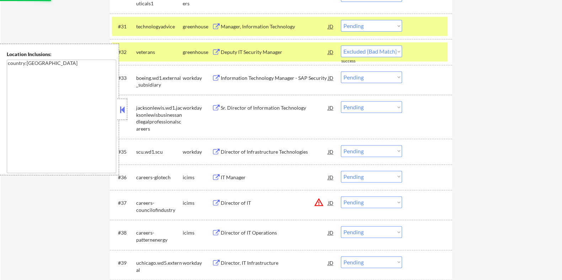
scroll to position [1126, 0]
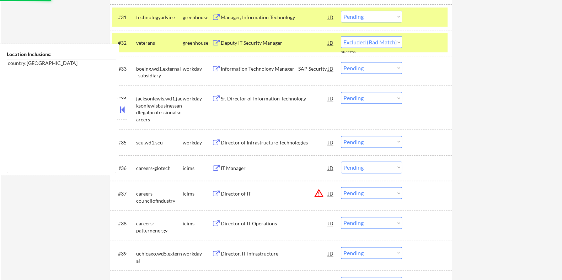
select select ""pending""
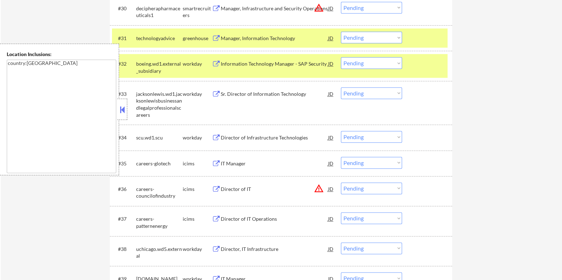
scroll to position [1082, 0]
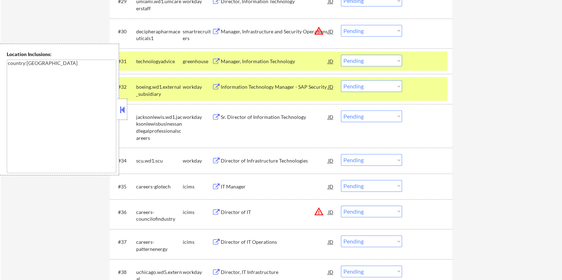
click at [252, 115] on div "Sr. Director of Information Technology" at bounding box center [273, 117] width 107 height 7
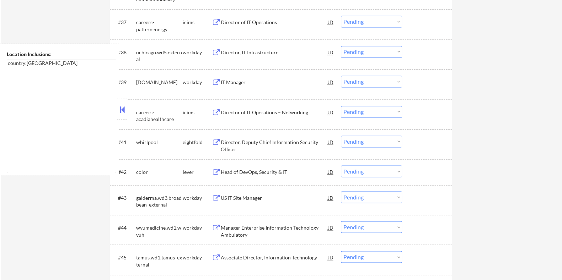
scroll to position [1303, 0]
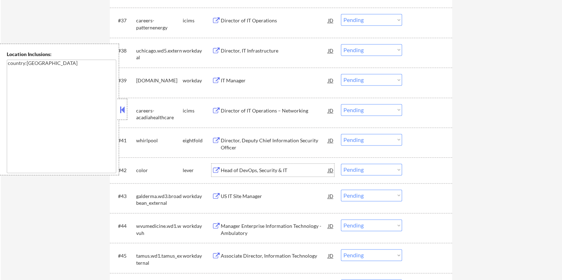
click at [269, 172] on div "Head of DevOps, Security & IT" at bounding box center [273, 170] width 107 height 7
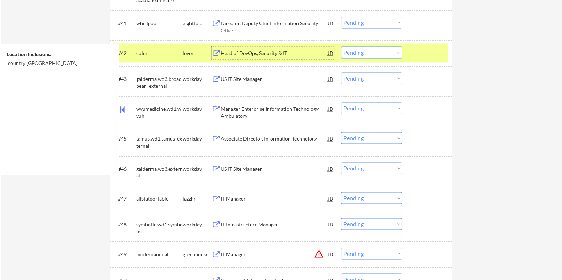
scroll to position [1436, 0]
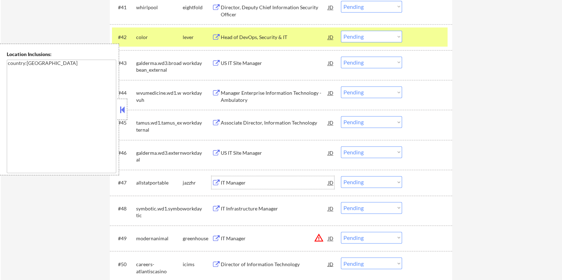
click at [228, 181] on div "IT Manager" at bounding box center [273, 182] width 107 height 7
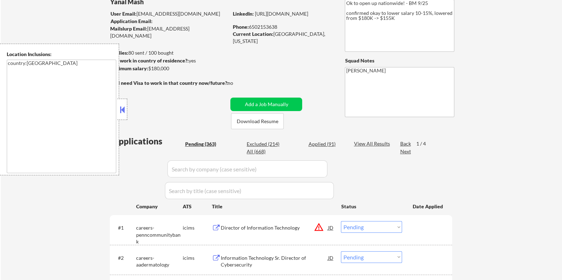
scroll to position [60, 0]
drag, startPoint x: 181, startPoint y: 67, endPoint x: 148, endPoint y: 68, distance: 32.7
click at [148, 68] on div "Minimum salary: $180,000" at bounding box center [168, 68] width 118 height 7
copy div "$180,000"
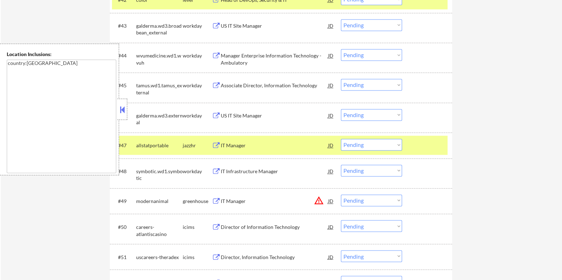
scroll to position [1526, 0]
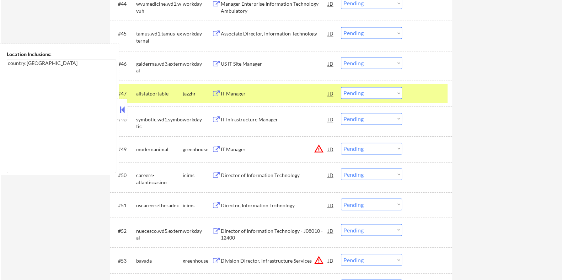
click at [380, 90] on select "Choose an option... Pending Applied Excluded (Questions) Excluded (Expired) Exc…" at bounding box center [371, 93] width 61 height 12
click at [341, 87] on select "Choose an option... Pending Applied Excluded (Questions) Excluded (Expired) Exc…" at bounding box center [371, 93] width 61 height 12
select select ""pending""
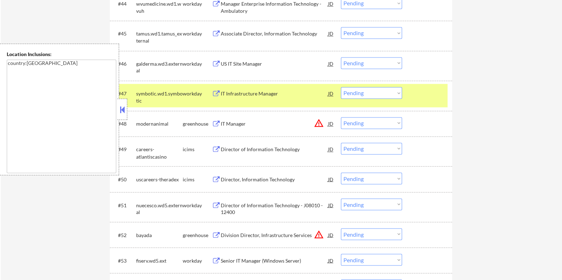
click at [121, 110] on button at bounding box center [122, 109] width 8 height 11
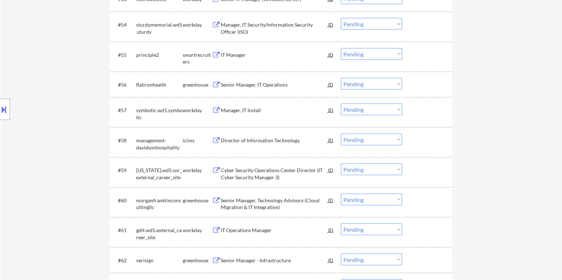
scroll to position [1792, 0]
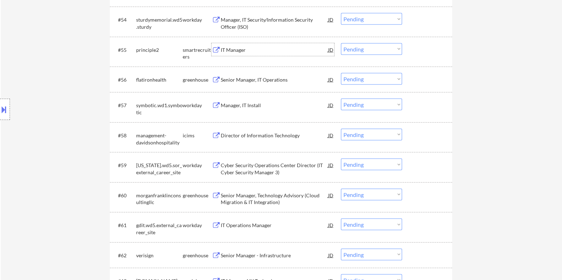
click at [240, 50] on div "IT Manager" at bounding box center [273, 50] width 107 height 7
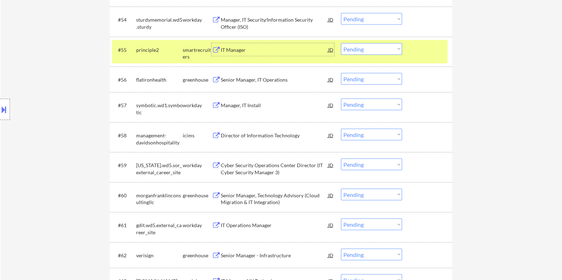
click at [385, 50] on select "Choose an option... Pending Applied Excluded (Questions) Excluded (Expired) Exc…" at bounding box center [371, 49] width 61 height 12
click at [383, 49] on select "Choose an option... Pending Applied Excluded (Questions) Excluded (Expired) Exc…" at bounding box center [371, 49] width 61 height 12
click at [341, 43] on select "Choose an option... Pending Applied Excluded (Questions) Excluded (Expired) Exc…" at bounding box center [371, 49] width 61 height 12
select select ""pending""
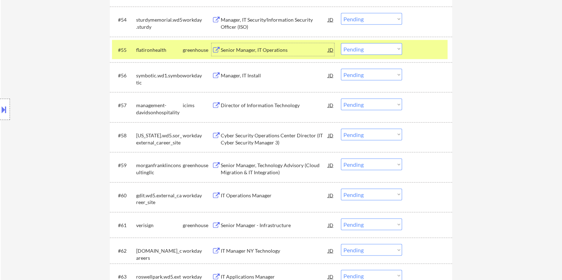
click at [262, 49] on div "Senior Manager, IT Operations" at bounding box center [273, 50] width 107 height 7
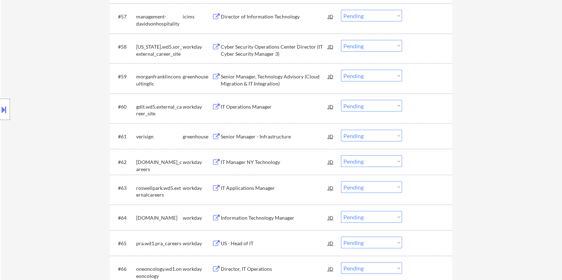
scroll to position [1925, 0]
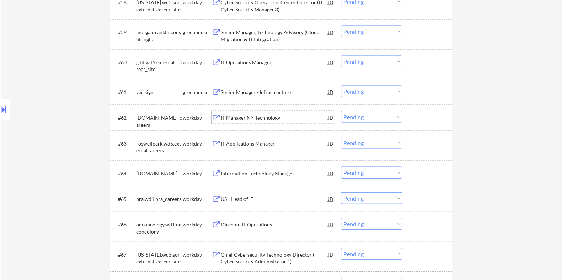
click at [233, 117] on div "IT Manager NY Technology" at bounding box center [273, 117] width 107 height 7
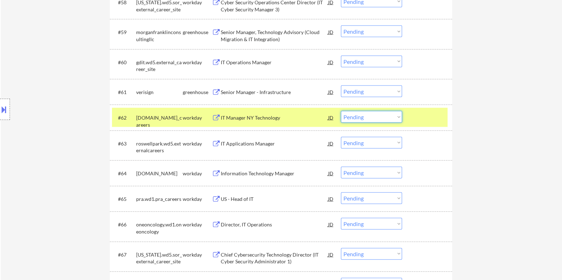
click at [375, 114] on select "Choose an option... Pending Applied Excluded (Questions) Excluded (Expired) Exc…" at bounding box center [371, 117] width 61 height 12
click at [341, 111] on select "Choose an option... Pending Applied Excluded (Questions) Excluded (Expired) Exc…" at bounding box center [371, 117] width 61 height 12
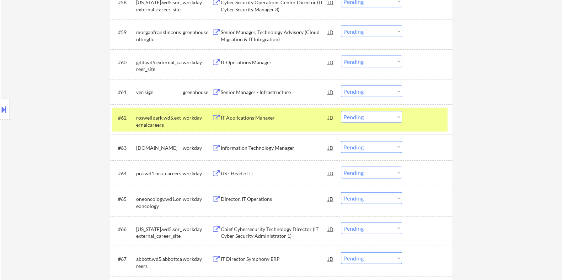
click at [261, 118] on div "IT Applications Manager" at bounding box center [273, 117] width 107 height 7
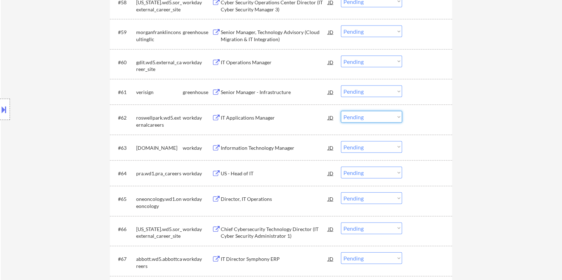
click at [375, 114] on select "Choose an option... Pending Applied Excluded (Questions) Excluded (Expired) Exc…" at bounding box center [371, 117] width 61 height 12
click at [341, 111] on select "Choose an option... Pending Applied Excluded (Questions) Excluded (Expired) Exc…" at bounding box center [371, 117] width 61 height 12
select select ""pending""
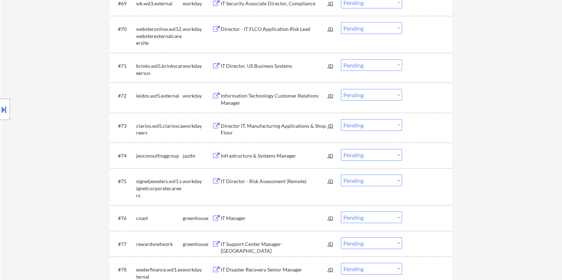
scroll to position [2280, 0]
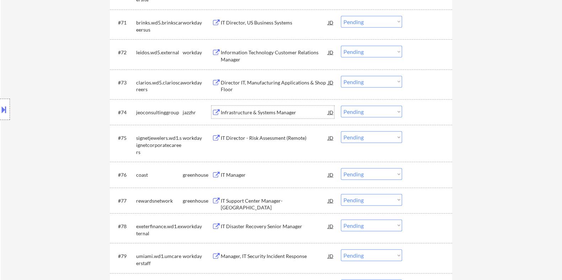
click at [265, 112] on div "Infrastructure & Systems Manager" at bounding box center [273, 112] width 107 height 7
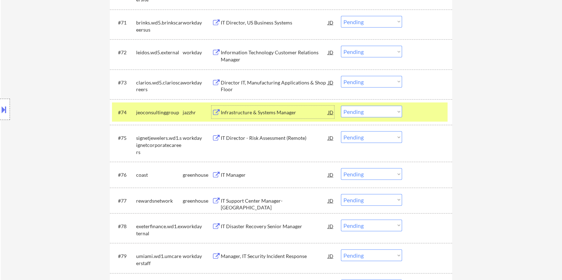
click at [364, 111] on select "Choose an option... Pending Applied Excluded (Questions) Excluded (Expired) Exc…" at bounding box center [371, 112] width 61 height 12
click at [341, 106] on select "Choose an option... Pending Applied Excluded (Questions) Excluded (Expired) Exc…" at bounding box center [371, 112] width 61 height 12
select select ""pending""
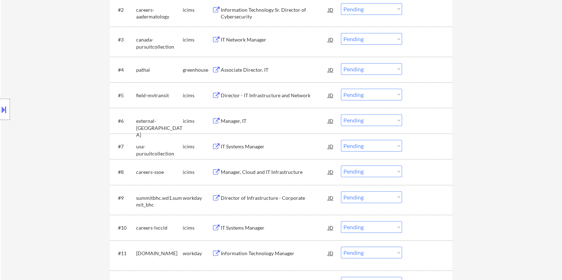
scroll to position [391, 0]
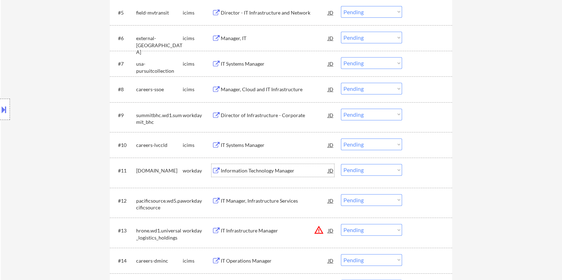
click at [243, 170] on div "Information Technology Manager" at bounding box center [273, 170] width 107 height 7
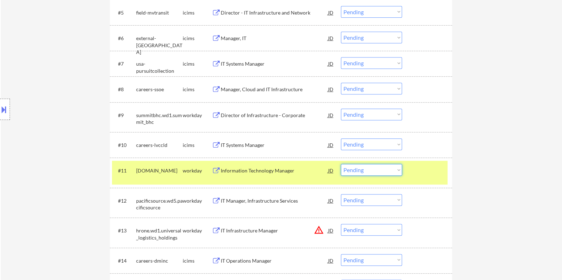
click at [390, 173] on select "Choose an option... Pending Applied Excluded (Questions) Excluded (Expired) Exc…" at bounding box center [371, 170] width 61 height 12
click at [341, 164] on select "Choose an option... Pending Applied Excluded (Questions) Excluded (Expired) Exc…" at bounding box center [371, 170] width 61 height 12
select select ""pending""
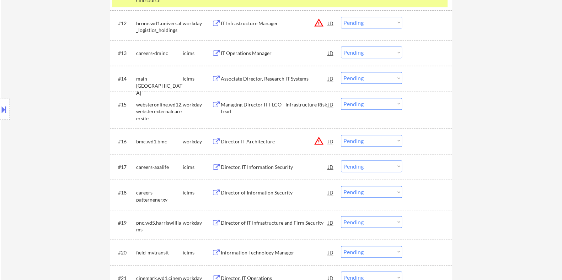
scroll to position [613, 0]
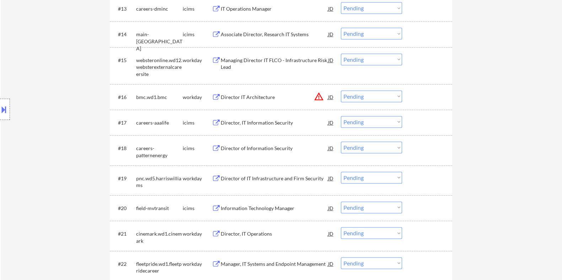
click at [234, 176] on div "Director of IT Infrastructure and Firm Security" at bounding box center [273, 178] width 107 height 7
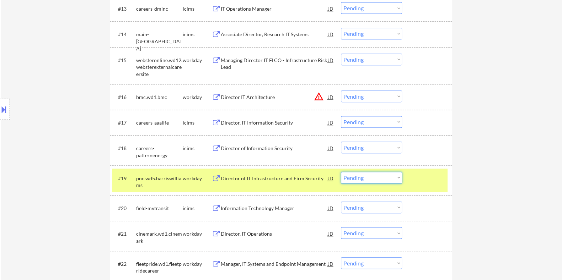
click at [377, 177] on select "Choose an option... Pending Applied Excluded (Questions) Excluded (Expired) Exc…" at bounding box center [371, 178] width 61 height 12
click at [341, 172] on select "Choose an option... Pending Applied Excluded (Questions) Excluded (Expired) Exc…" at bounding box center [371, 178] width 61 height 12
select select ""pending""
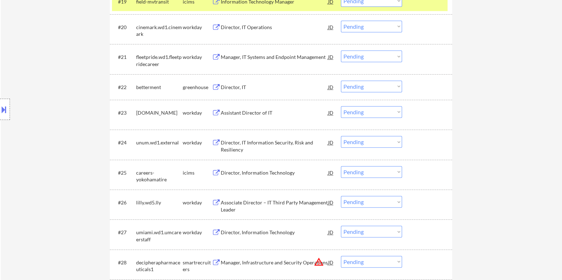
scroll to position [791, 0]
click at [237, 83] on div "Director, IT" at bounding box center [273, 86] width 107 height 7
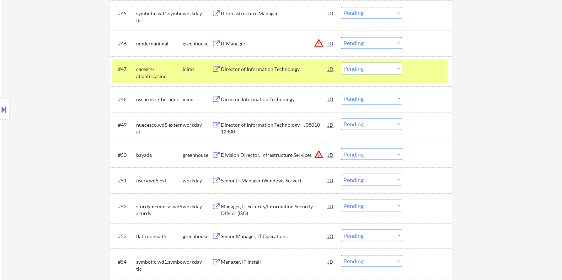
scroll to position [1635, 0]
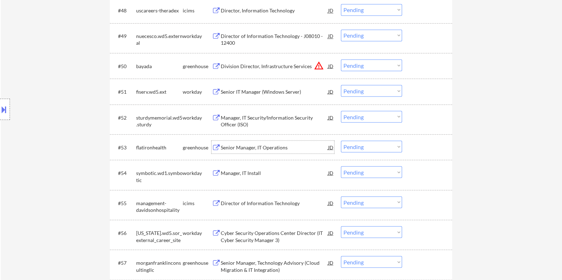
click at [246, 146] on div "Senior Manager, IT Operations" at bounding box center [273, 147] width 107 height 7
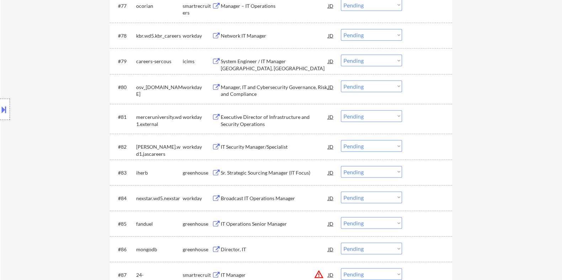
scroll to position [2523, 0]
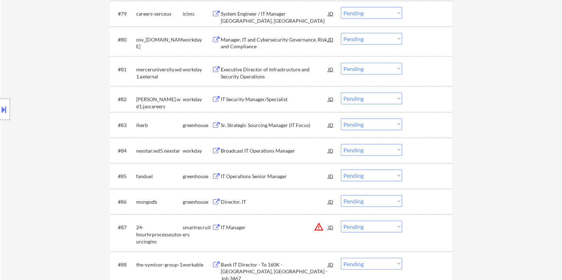
click at [224, 178] on div "IT Operations Senior Manager" at bounding box center [273, 176] width 107 height 7
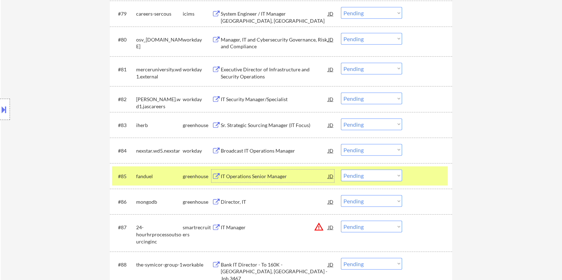
click at [389, 175] on select "Choose an option... Pending Applied Excluded (Questions) Excluded (Expired) Exc…" at bounding box center [371, 176] width 61 height 12
click at [341, 170] on select "Choose an option... Pending Applied Excluded (Questions) Excluded (Expired) Exc…" at bounding box center [371, 176] width 61 height 12
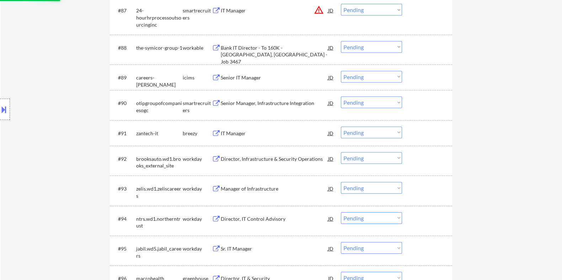
scroll to position [2745, 0]
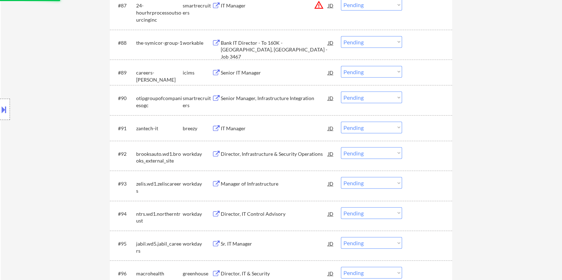
select select ""pending""
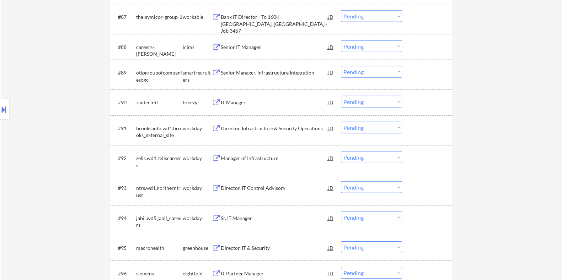
click at [247, 71] on div "Senior Manager, Infrastructure Integration" at bounding box center [273, 72] width 107 height 7
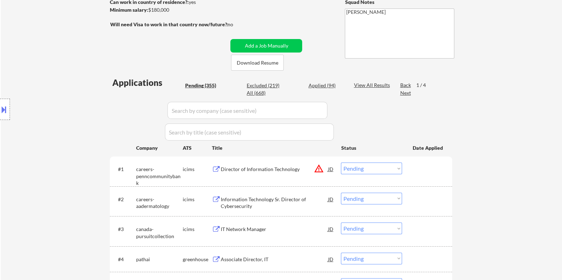
scroll to position [111, 0]
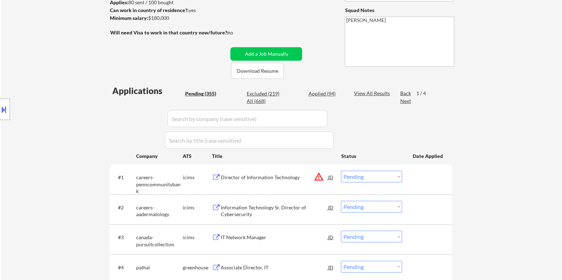
click at [5, 109] on button at bounding box center [4, 110] width 8 height 12
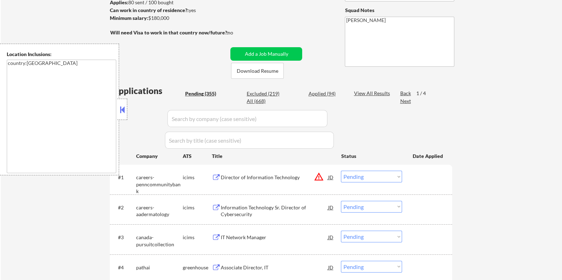
click at [120, 109] on button at bounding box center [122, 109] width 8 height 11
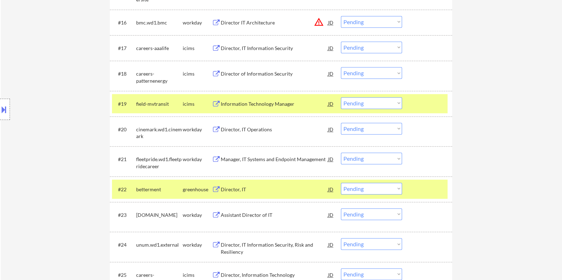
scroll to position [821, 0]
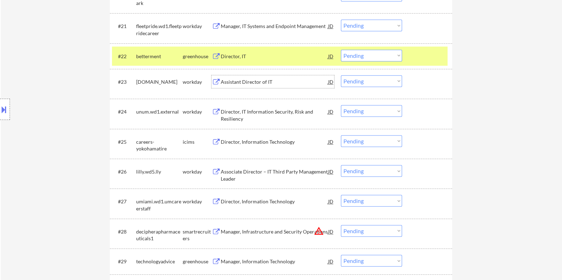
click at [234, 78] on div "Assistant Director of IT" at bounding box center [273, 81] width 107 height 7
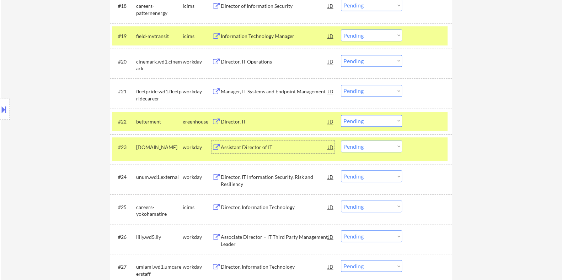
scroll to position [799, 0]
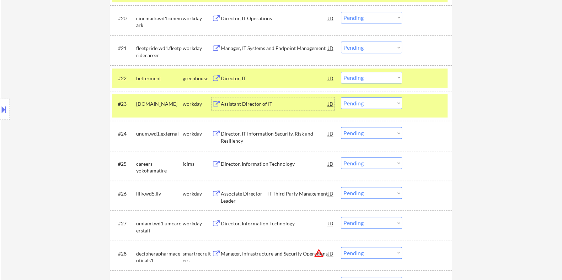
click at [359, 104] on select "Choose an option... Pending Applied Excluded (Questions) Excluded (Expired) Exc…" at bounding box center [371, 103] width 61 height 12
click at [341, 97] on select "Choose an option... Pending Applied Excluded (Questions) Excluded (Expired) Exc…" at bounding box center [371, 103] width 61 height 12
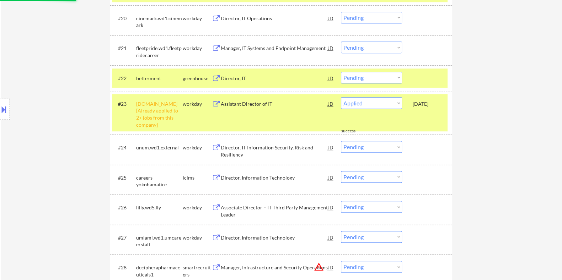
select select ""pending""
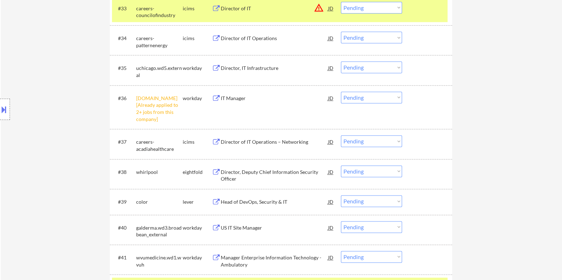
scroll to position [1243, 0]
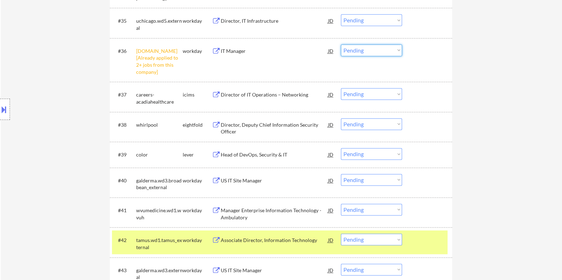
click at [384, 48] on select "Choose an option... Pending Applied Excluded (Questions) Excluded (Expired) Exc…" at bounding box center [371, 50] width 61 height 12
click at [341, 44] on select "Choose an option... Pending Applied Excluded (Questions) Excluded (Expired) Exc…" at bounding box center [371, 50] width 61 height 12
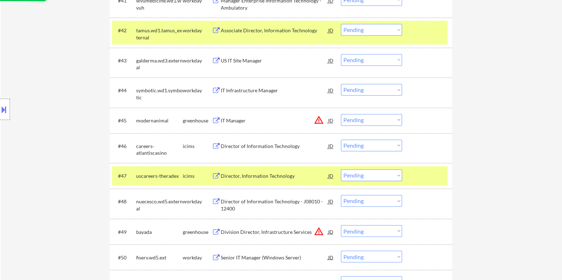
scroll to position [1465, 0]
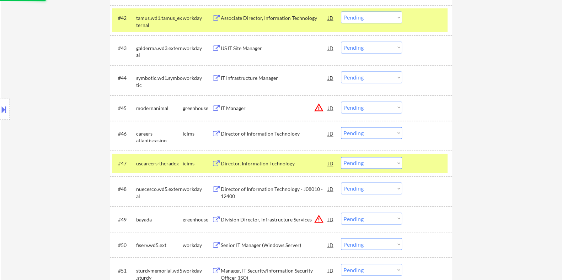
select select ""pending""
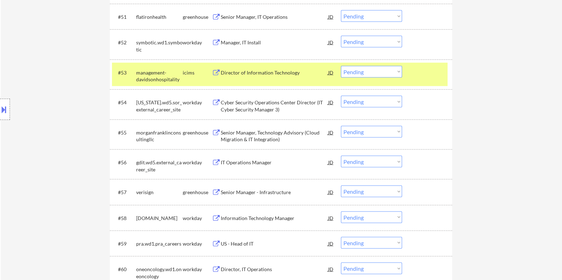
scroll to position [1732, 0]
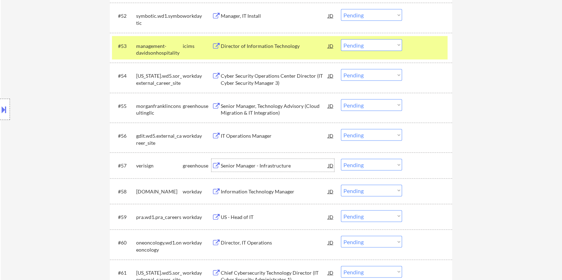
click at [230, 166] on div "Senior Manager - Infrastructure" at bounding box center [273, 165] width 107 height 7
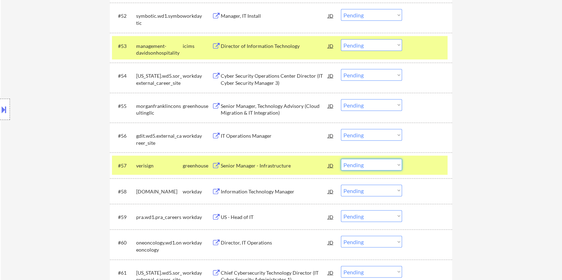
click at [371, 166] on select "Choose an option... Pending Applied Excluded (Questions) Excluded (Expired) Exc…" at bounding box center [371, 165] width 61 height 12
click at [341, 159] on select "Choose an option... Pending Applied Excluded (Questions) Excluded (Expired) Exc…" at bounding box center [371, 165] width 61 height 12
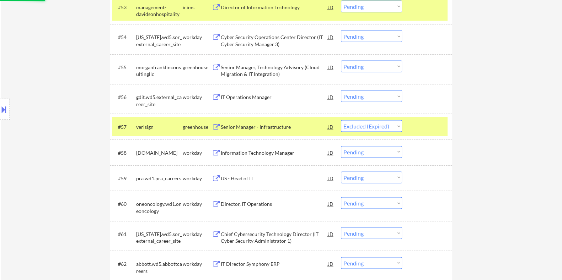
scroll to position [1820, 0]
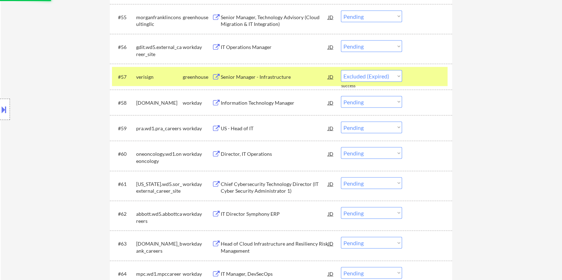
select select ""pending""
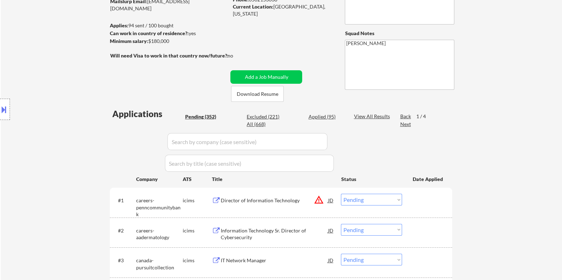
scroll to position [60, 0]
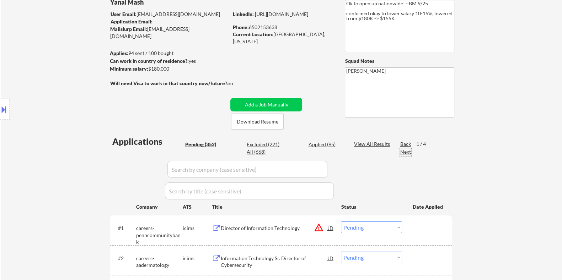
click at [406, 152] on div "Next" at bounding box center [405, 151] width 11 height 7
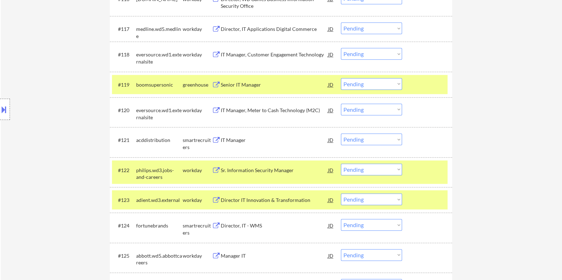
scroll to position [682, 0]
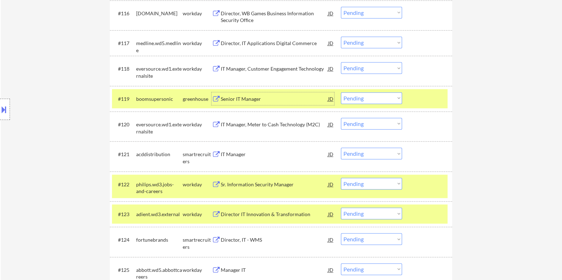
click at [244, 95] on div "Senior IT Manager" at bounding box center [273, 98] width 107 height 13
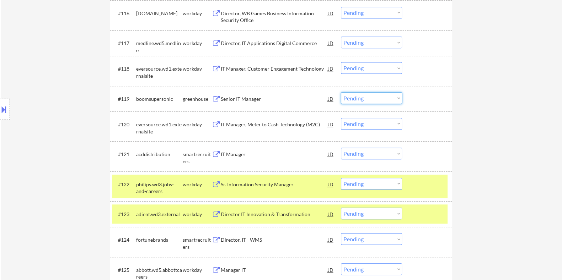
click at [361, 97] on select "Choose an option... Pending Applied Excluded (Questions) Excluded (Expired) Exc…" at bounding box center [371, 98] width 61 height 12
click at [341, 92] on select "Choose an option... Pending Applied Excluded (Questions) Excluded (Expired) Exc…" at bounding box center [371, 98] width 61 height 12
select select ""pending""
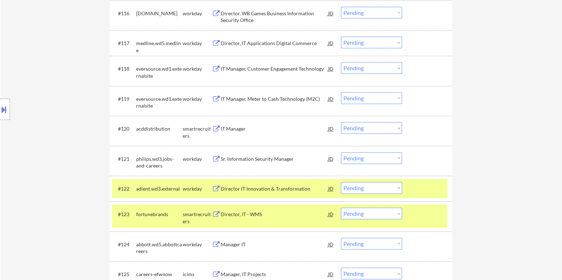
click at [254, 126] on div "IT Manager" at bounding box center [273, 128] width 107 height 7
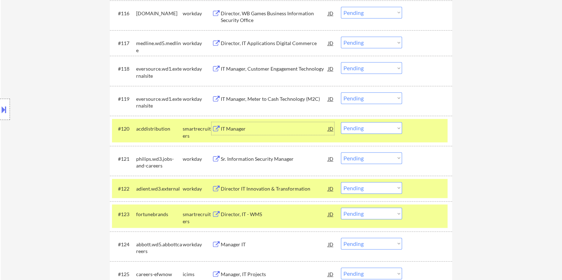
click at [380, 129] on select "Choose an option... Pending Applied Excluded (Questions) Excluded (Expired) Exc…" at bounding box center [371, 128] width 61 height 12
click at [341, 122] on select "Choose an option... Pending Applied Excluded (Questions) Excluded (Expired) Exc…" at bounding box center [371, 128] width 61 height 12
select select ""pending""
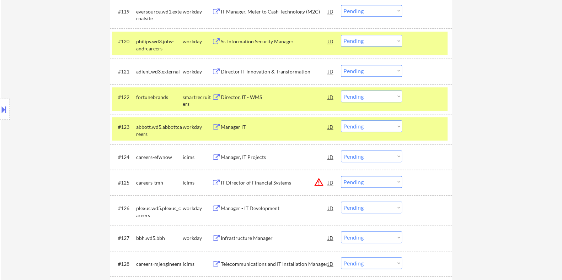
scroll to position [770, 0]
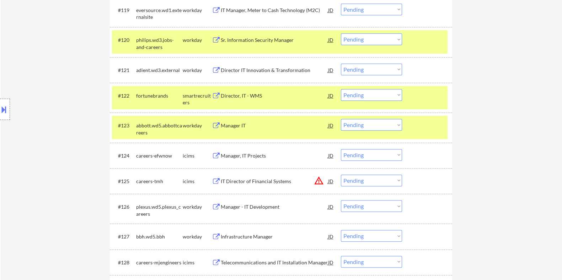
click at [250, 96] on div "Director, IT - WMS" at bounding box center [273, 95] width 107 height 7
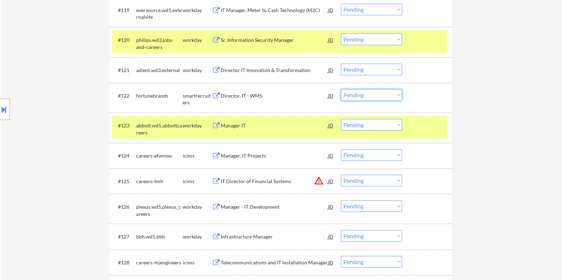
click at [387, 93] on select "Choose an option... Pending Applied Excluded (Questions) Excluded (Expired) Exc…" at bounding box center [371, 95] width 61 height 12
click at [341, 89] on select "Choose an option... Pending Applied Excluded (Questions) Excluded (Expired) Exc…" at bounding box center [371, 95] width 61 height 12
select select ""pending""
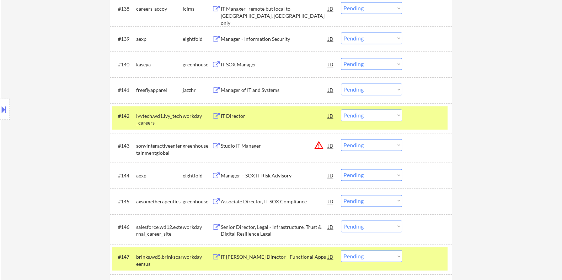
scroll to position [1303, 0]
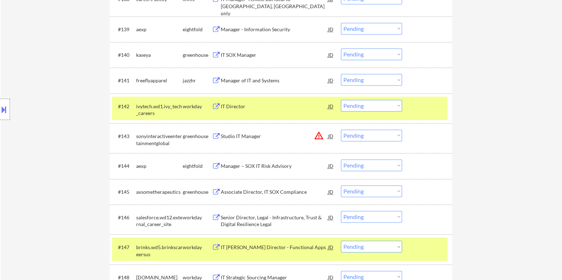
click at [256, 78] on div "Manager of IT and Systems" at bounding box center [273, 80] width 107 height 7
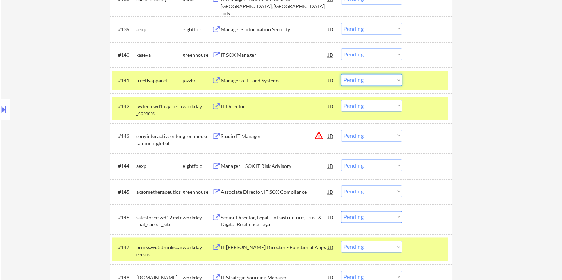
click at [383, 80] on select "Choose an option... Pending Applied Excluded (Questions) Excluded (Expired) Exc…" at bounding box center [371, 80] width 61 height 12
click at [341, 74] on select "Choose an option... Pending Applied Excluded (Questions) Excluded (Expired) Exc…" at bounding box center [371, 80] width 61 height 12
select select ""pending""
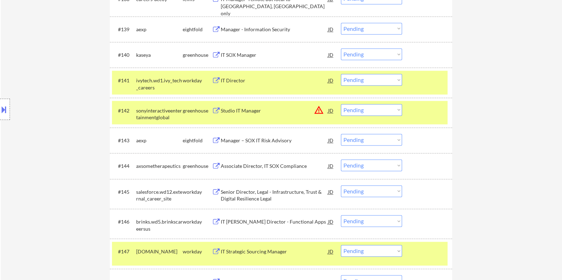
click at [245, 55] on div "IT SOX Manager" at bounding box center [273, 55] width 107 height 7
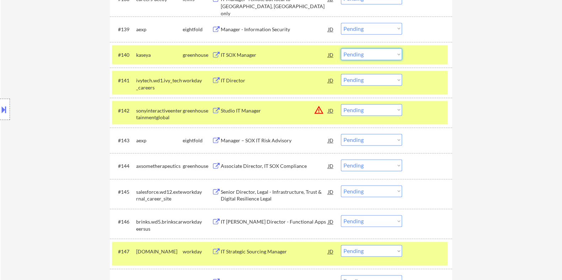
click at [386, 52] on select "Choose an option... Pending Applied Excluded (Questions) Excluded (Expired) Exc…" at bounding box center [371, 54] width 61 height 12
click at [341, 48] on select "Choose an option... Pending Applied Excluded (Questions) Excluded (Expired) Exc…" at bounding box center [371, 54] width 61 height 12
select select ""pending""
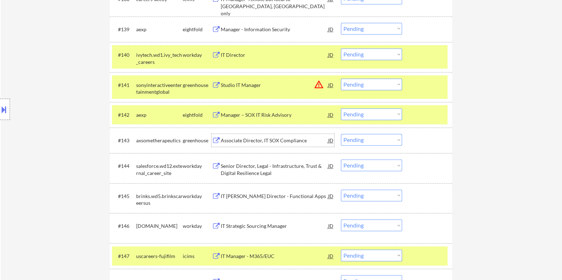
click at [223, 142] on div "Associate Director, IT SOX Compliance" at bounding box center [273, 140] width 107 height 7
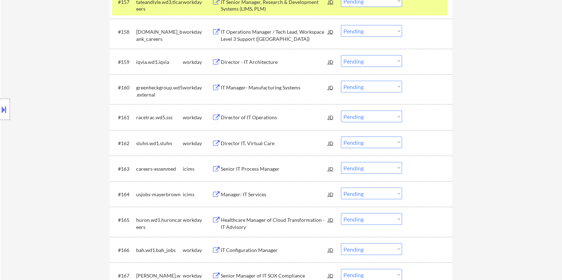
scroll to position [1836, 0]
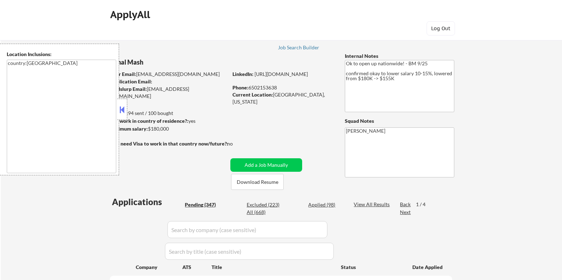
select select ""pending""
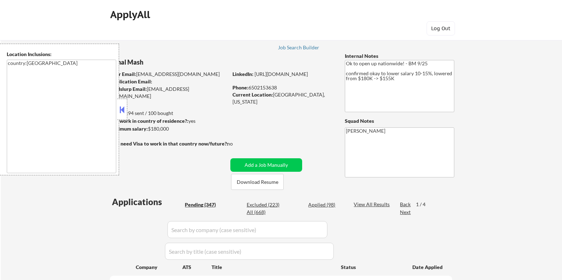
select select ""pending""
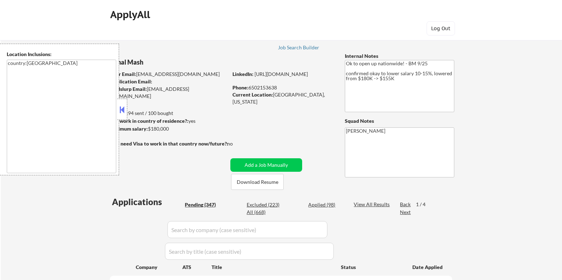
select select ""pending""
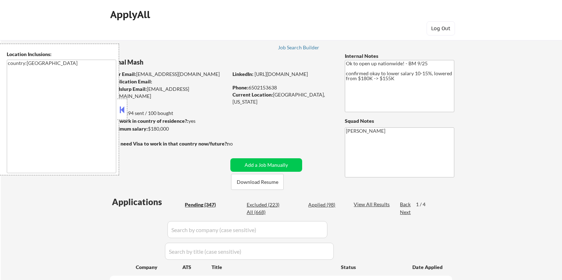
select select ""pending""
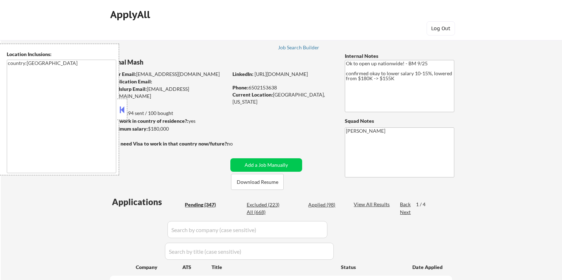
select select ""pending""
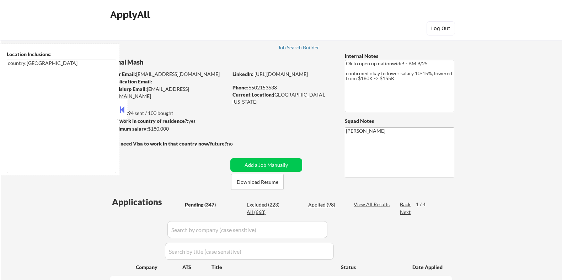
select select ""pending""
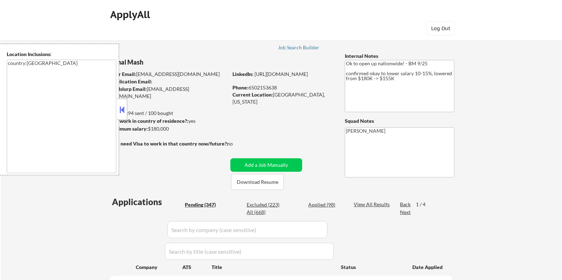
select select ""pending""
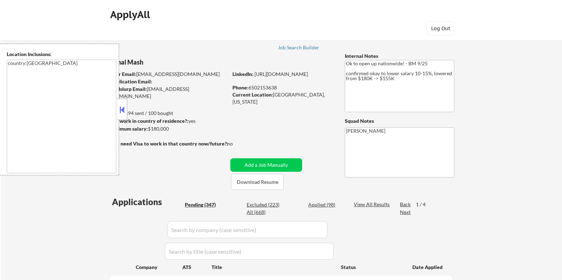
select select ""pending""
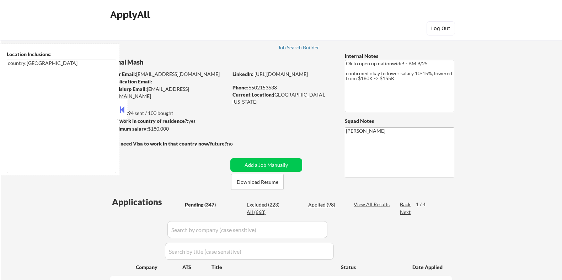
select select ""pending""
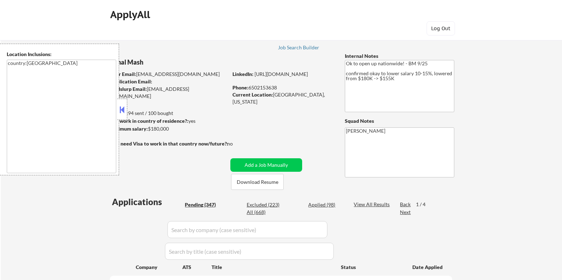
select select ""pending""
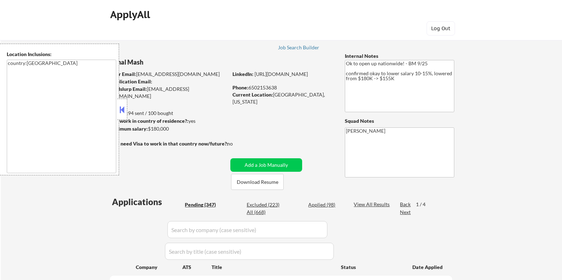
select select ""pending""
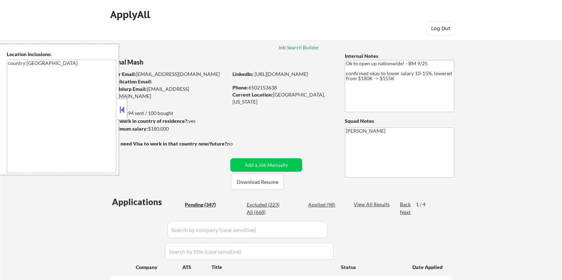
select select ""pending""
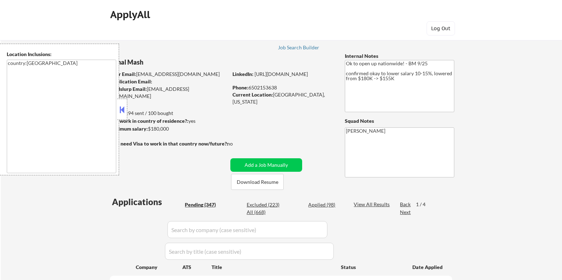
select select ""pending""
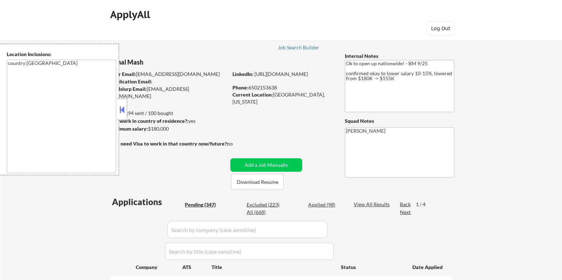
select select ""pending""
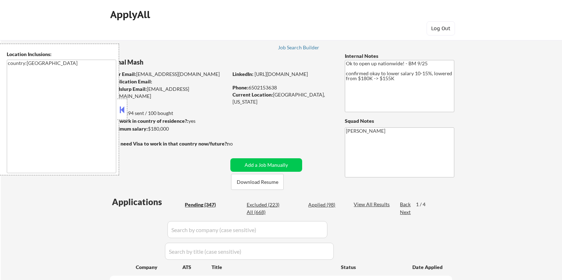
select select ""pending""
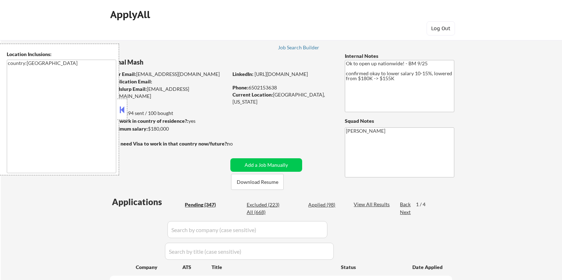
select select ""pending""
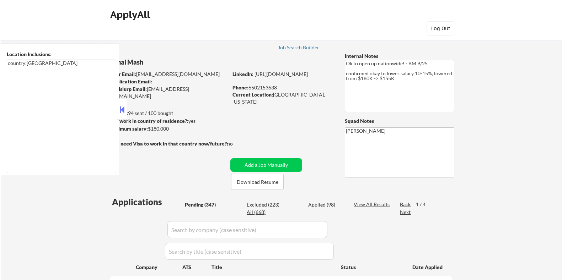
select select ""pending""
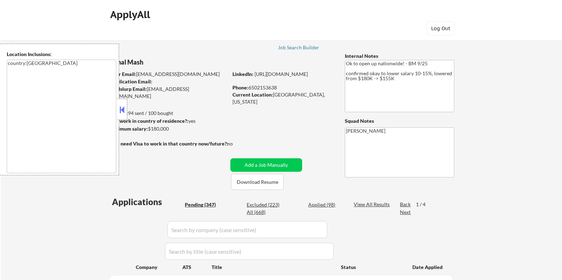
select select ""pending""
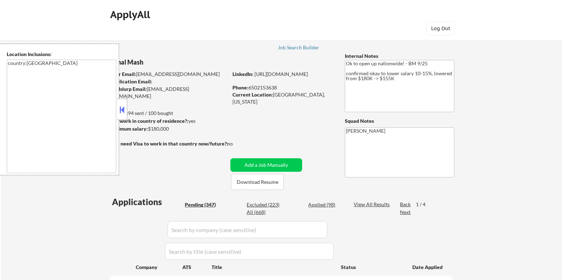
select select ""pending""
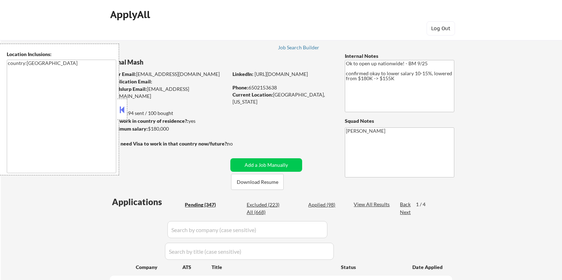
select select ""pending""
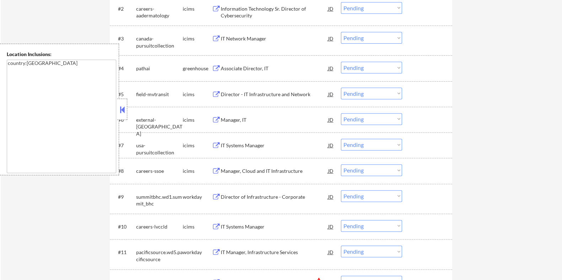
scroll to position [354, 0]
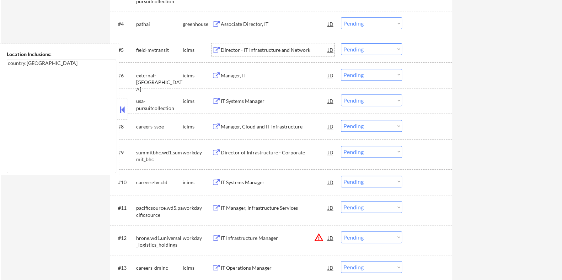
click at [236, 50] on div "Director - IT Infrastructure and Network" at bounding box center [273, 50] width 107 height 7
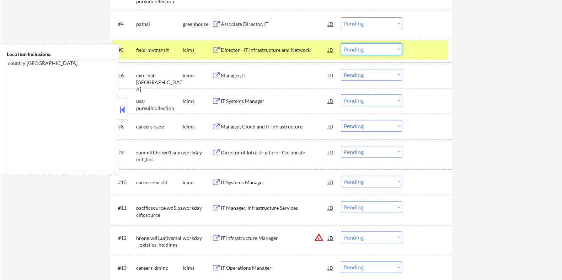
click at [394, 45] on select "Choose an option... Pending Applied Excluded (Questions) Excluded (Expired) Exc…" at bounding box center [371, 49] width 61 height 12
click at [341, 43] on select "Choose an option... Pending Applied Excluded (Questions) Excluded (Expired) Exc…" at bounding box center [371, 49] width 61 height 12
select select ""pending""
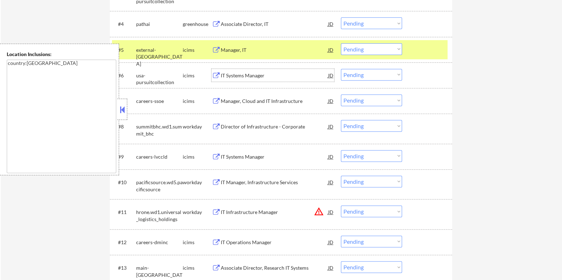
click at [238, 77] on div "IT Systems Manager" at bounding box center [273, 75] width 107 height 7
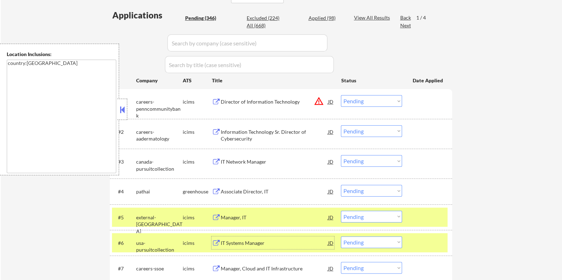
scroll to position [88, 0]
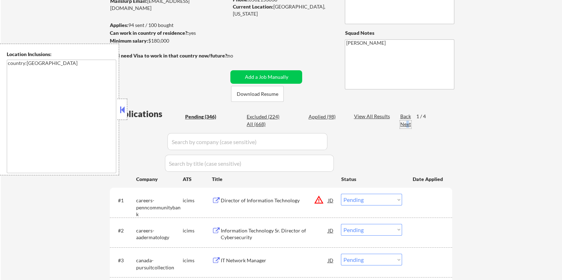
click at [407, 123] on div "Next" at bounding box center [405, 124] width 11 height 7
click at [406, 125] on div "Next" at bounding box center [405, 124] width 11 height 7
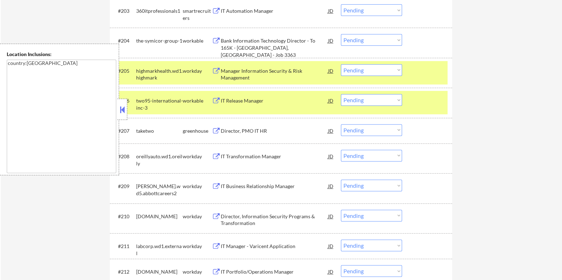
scroll to position [354, 0]
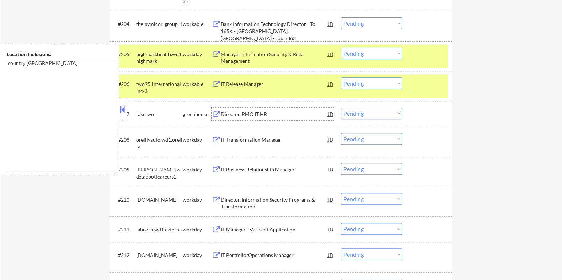
click at [233, 114] on div "Director, PMO IT HR" at bounding box center [273, 114] width 107 height 7
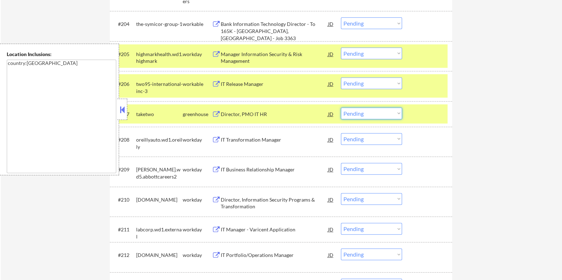
click at [371, 116] on select "Choose an option... Pending Applied Excluded (Questions) Excluded (Expired) Exc…" at bounding box center [371, 114] width 61 height 12
click at [341, 108] on select "Choose an option... Pending Applied Excluded (Questions) Excluded (Expired) Exc…" at bounding box center [371, 114] width 61 height 12
select select ""pending""
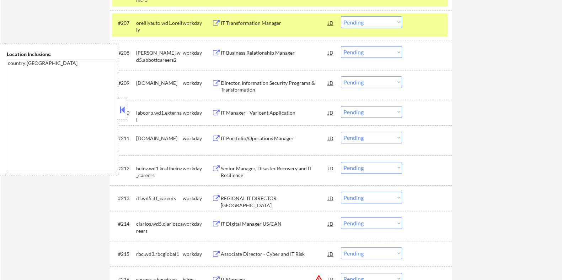
scroll to position [533, 0]
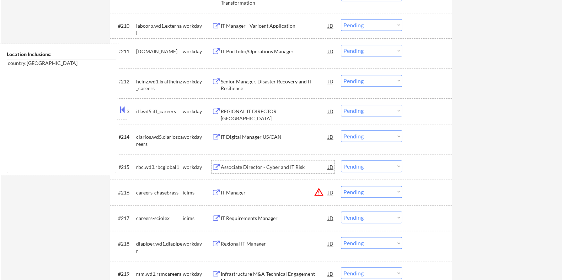
click at [252, 164] on div "Associate Director - Cyber and IT Risk" at bounding box center [273, 167] width 107 height 7
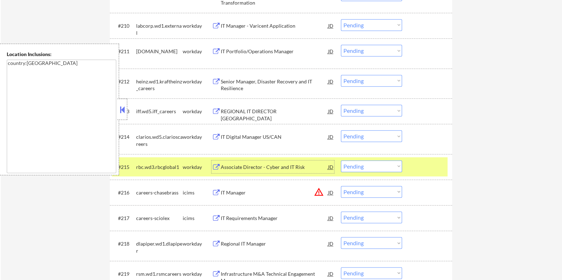
click at [378, 166] on select "Choose an option... Pending Applied Excluded (Questions) Excluded (Expired) Exc…" at bounding box center [371, 167] width 61 height 12
click at [341, 161] on select "Choose an option... Pending Applied Excluded (Questions) Excluded (Expired) Exc…" at bounding box center [371, 167] width 61 height 12
select select ""pending""
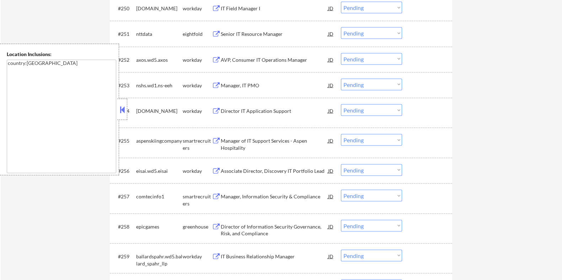
scroll to position [1776, 0]
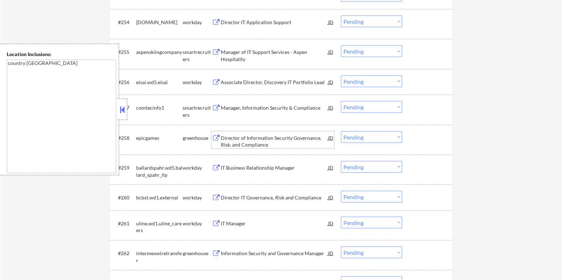
click at [236, 138] on div "Director of Information Security Governance, Risk, and Compliance" at bounding box center [273, 142] width 107 height 14
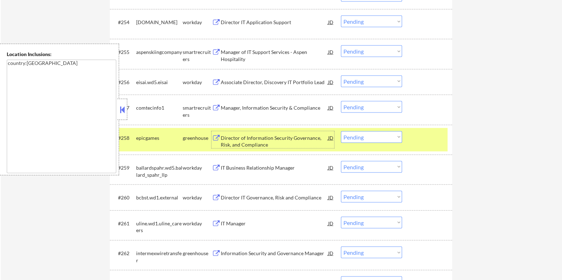
click at [378, 137] on select "Choose an option... Pending Applied Excluded (Questions) Excluded (Expired) Exc…" at bounding box center [371, 137] width 61 height 12
click at [341, 131] on select "Choose an option... Pending Applied Excluded (Questions) Excluded (Expired) Exc…" at bounding box center [371, 137] width 61 height 12
select select ""pending""
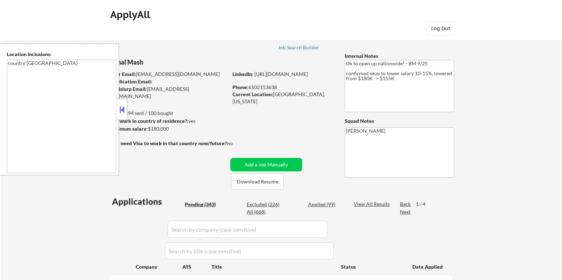
select select ""pending""
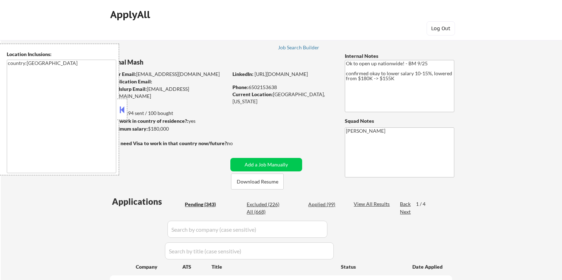
select select ""pending""
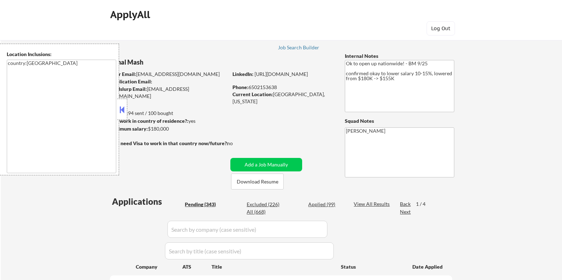
select select ""pending""
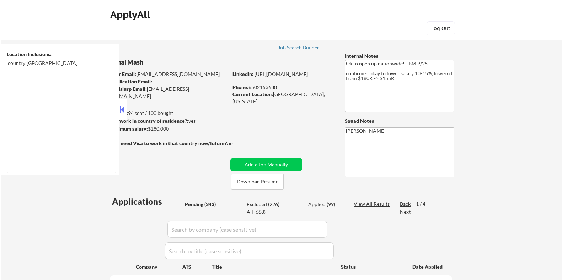
select select ""pending""
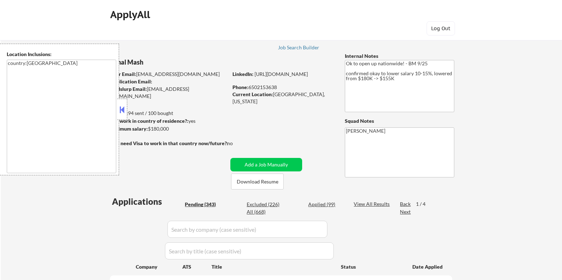
select select ""pending""
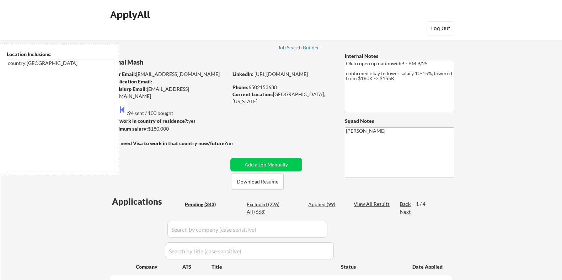
select select ""pending""
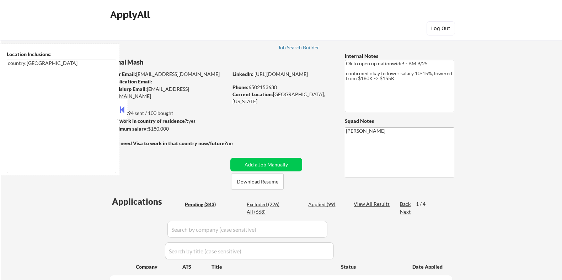
select select ""pending""
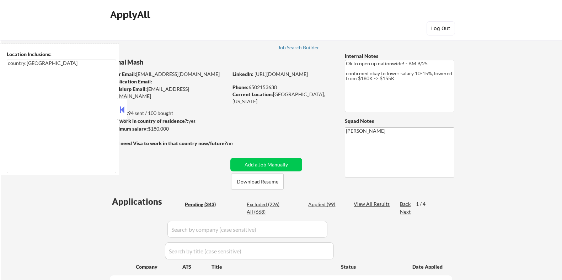
select select ""pending""
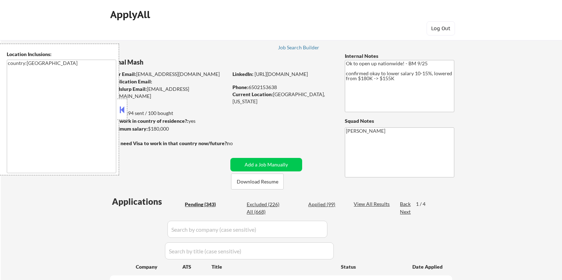
select select ""pending""
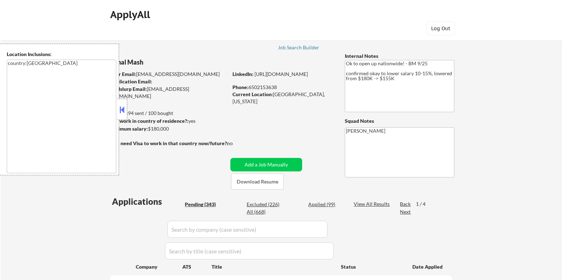
select select ""pending""
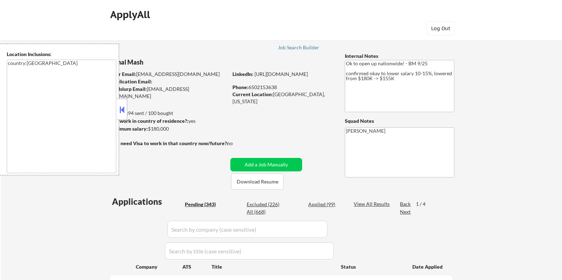
select select ""pending""
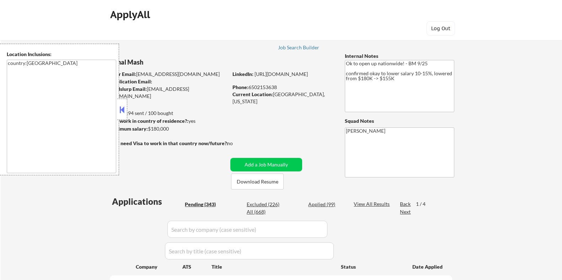
select select ""pending""
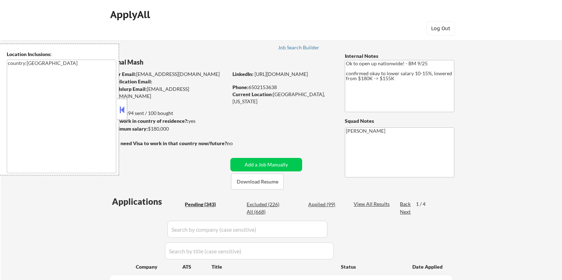
select select ""pending""
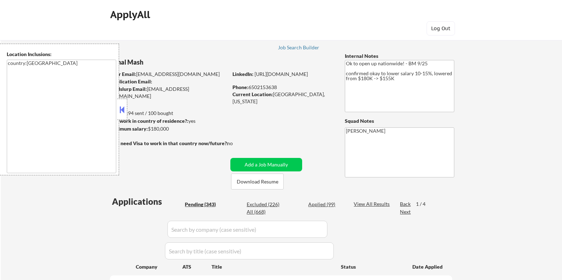
select select ""pending""
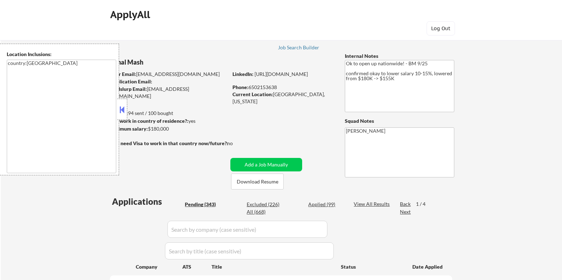
select select ""pending""
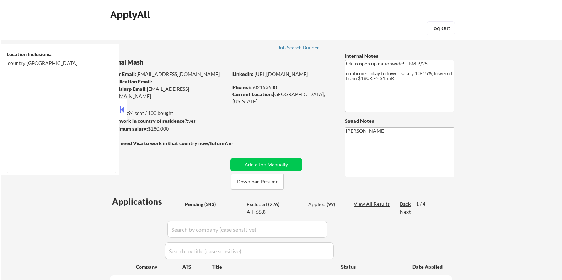
select select ""pending""
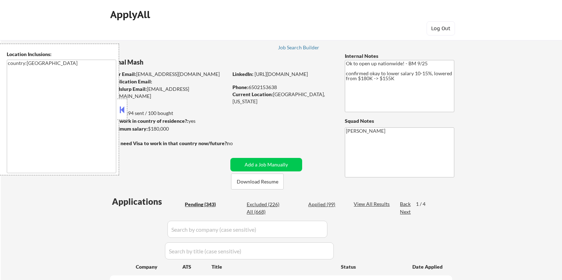
select select ""pending""
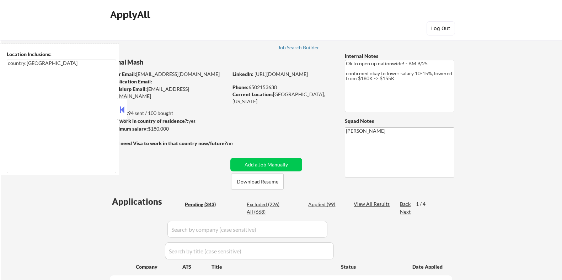
select select ""pending""
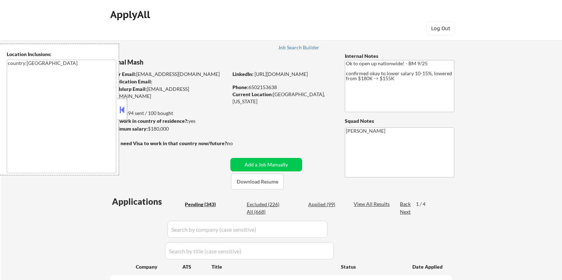
select select ""pending""
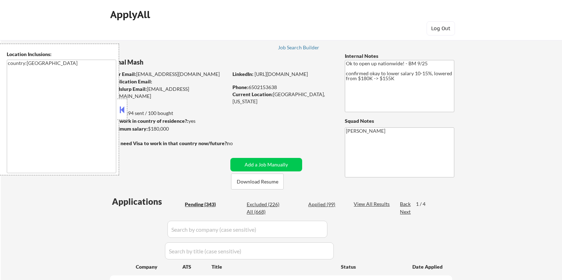
select select ""pending""
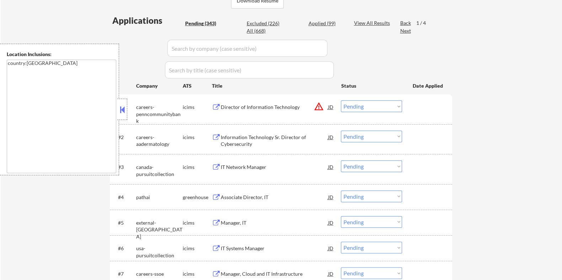
scroll to position [88, 0]
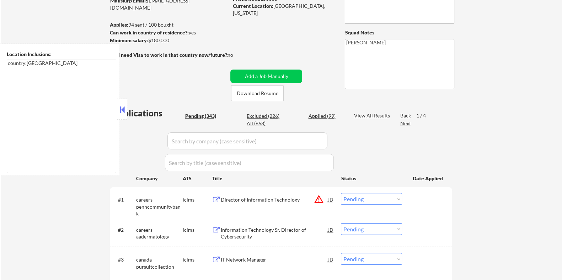
click at [403, 121] on div "Next" at bounding box center [405, 123] width 11 height 7
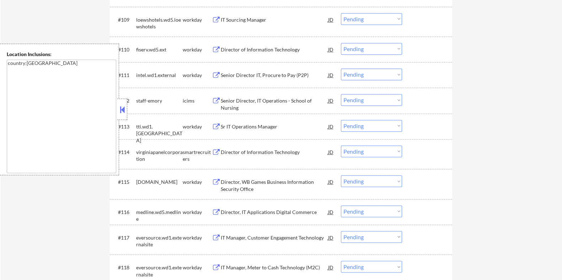
scroll to position [488, 0]
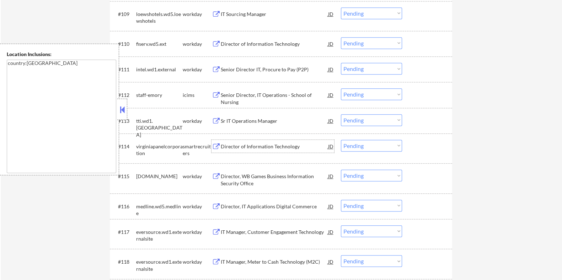
click at [251, 143] on div "Director of Information Technology" at bounding box center [273, 146] width 107 height 7
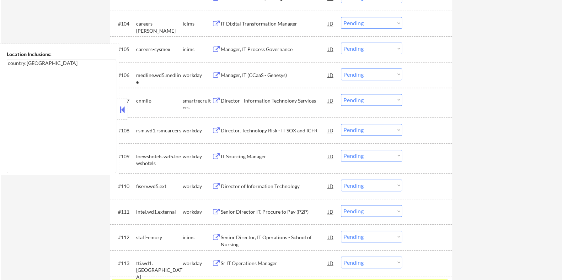
scroll to position [400, 0]
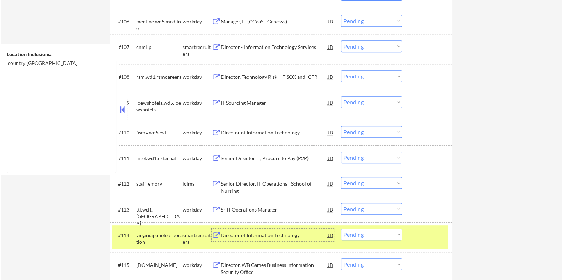
click at [360, 237] on select "Choose an option... Pending Applied Excluded (Questions) Excluded (Expired) Exc…" at bounding box center [371, 235] width 61 height 12
click at [341, 229] on select "Choose an option... Pending Applied Excluded (Questions) Excluded (Expired) Exc…" at bounding box center [371, 235] width 61 height 12
select select ""pending""
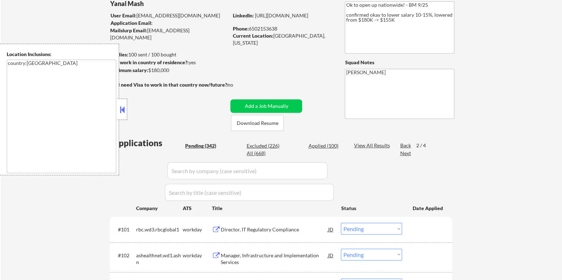
scroll to position [44, 0]
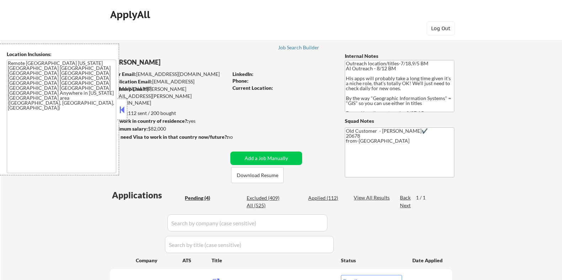
select select ""pending""
click at [121, 107] on button at bounding box center [122, 109] width 8 height 11
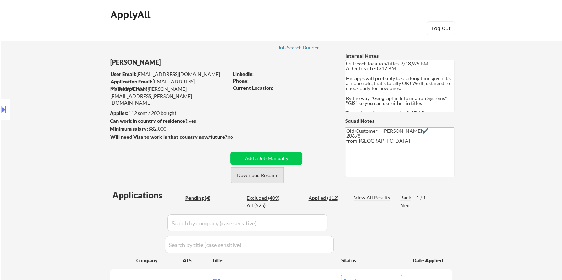
click at [266, 175] on button "Download Resume" at bounding box center [257, 175] width 53 height 16
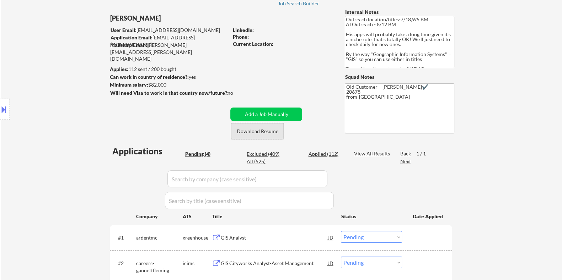
click at [278, 131] on button "Download Resume" at bounding box center [257, 131] width 53 height 16
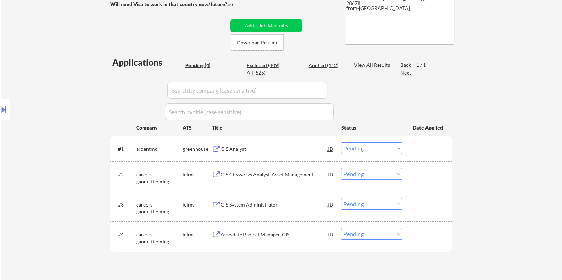
scroll to position [177, 0]
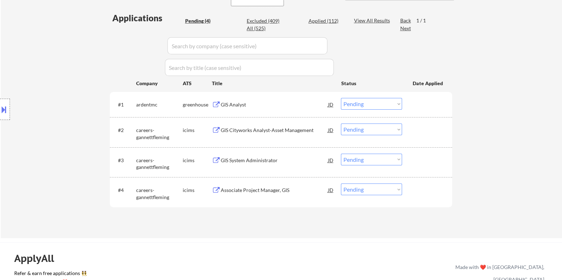
click at [252, 103] on div "GIS Analyst" at bounding box center [273, 104] width 107 height 7
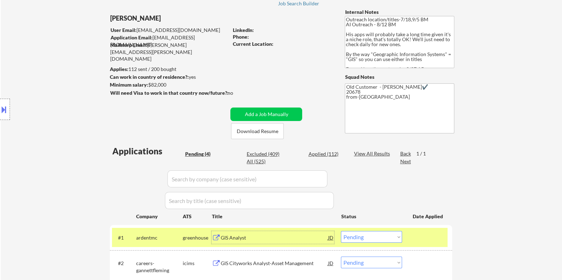
scroll to position [88, 0]
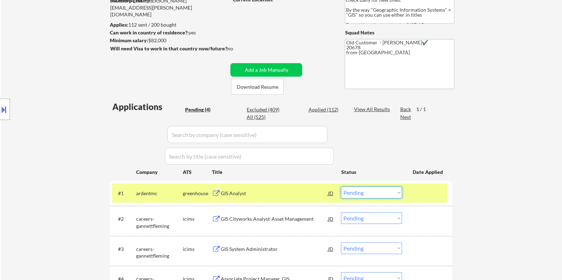
click at [371, 194] on select "Choose an option... Pending Applied Excluded (Questions) Excluded (Expired) Exc…" at bounding box center [371, 193] width 61 height 12
click at [341, 187] on select "Choose an option... Pending Applied Excluded (Questions) Excluded (Expired) Exc…" at bounding box center [371, 193] width 61 height 12
select select ""pending""
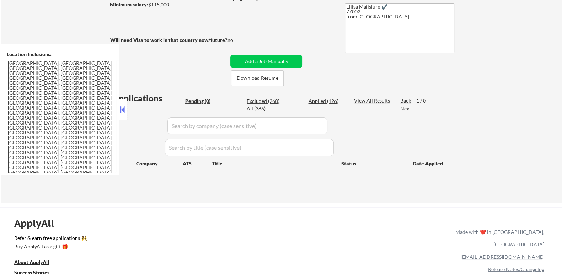
scroll to position [177, 0]
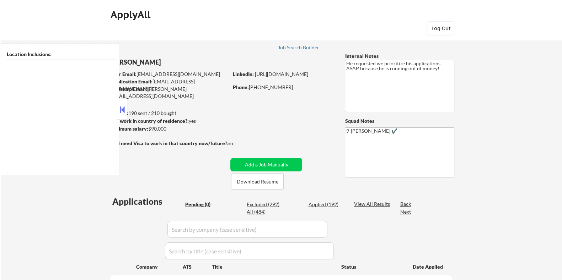
type textarea "[GEOGRAPHIC_DATA], [GEOGRAPHIC_DATA] [GEOGRAPHIC_DATA], [GEOGRAPHIC_DATA] [GEOG…"
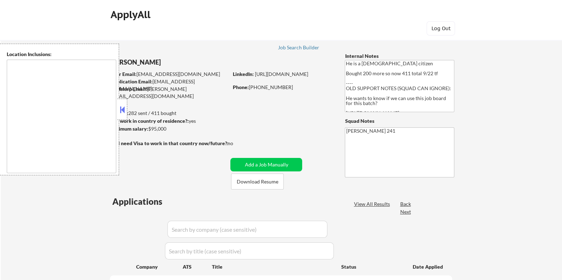
type textarea "[GEOGRAPHIC_DATA], [GEOGRAPHIC_DATA] [GEOGRAPHIC_DATA], [GEOGRAPHIC_DATA] [GEOG…"
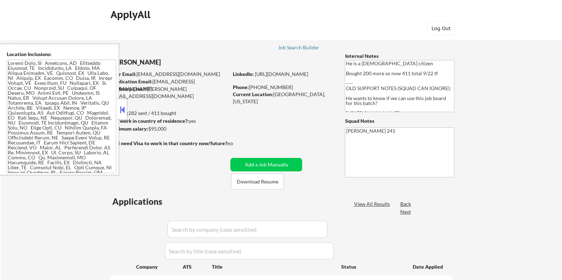
select select ""pending""
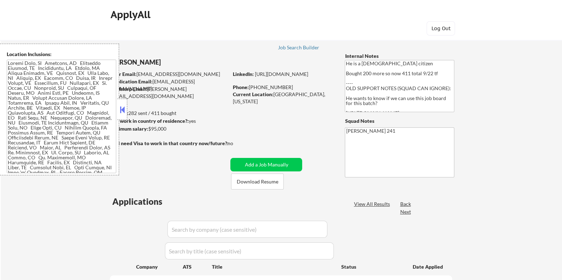
select select ""pending""
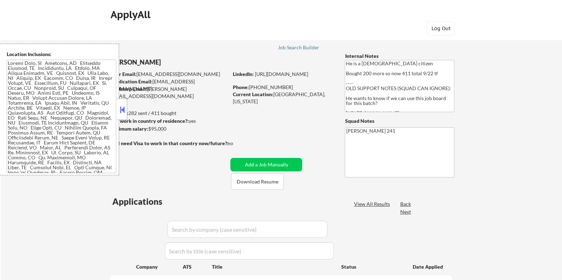
select select ""pending""
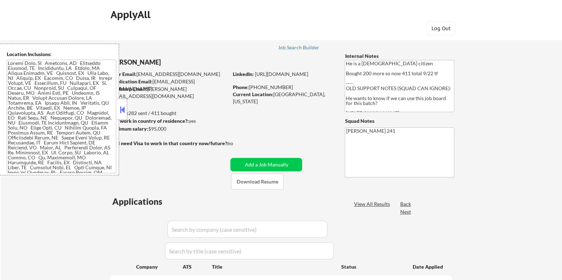
select select ""pending""
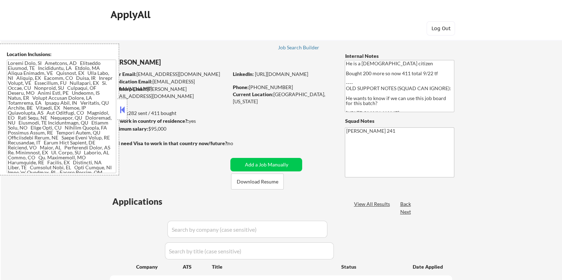
select select ""pending""
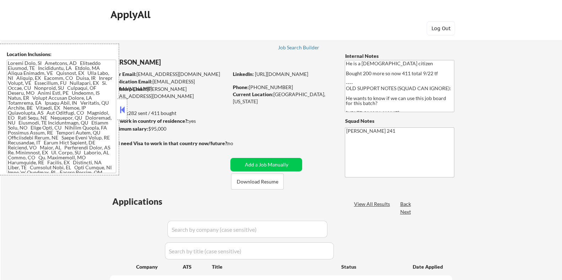
select select ""pending""
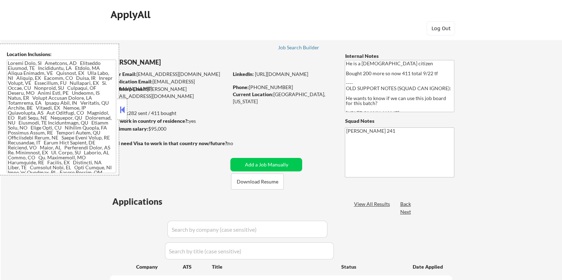
select select ""pending""
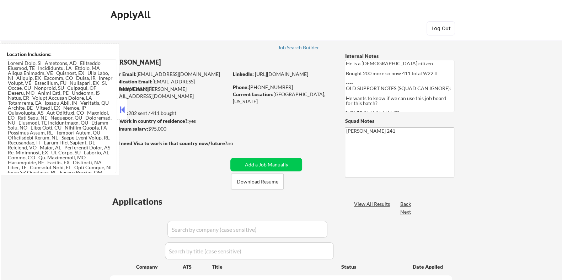
select select ""pending""
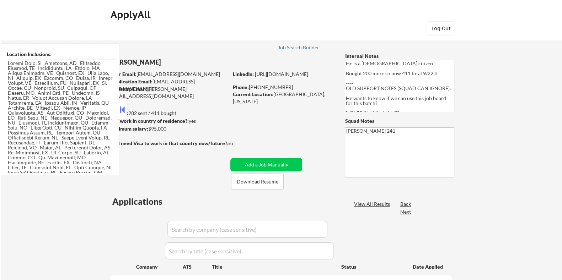
select select ""pending""
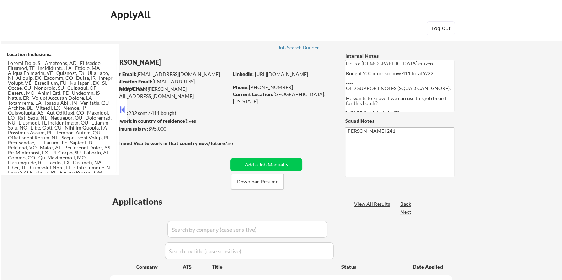
select select ""pending""
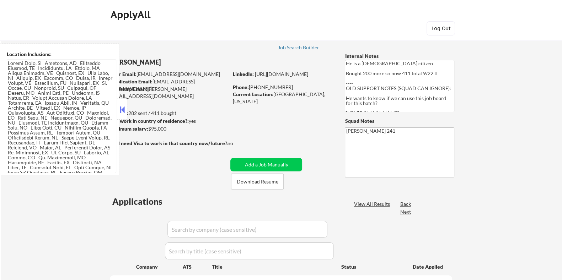
select select ""pending""
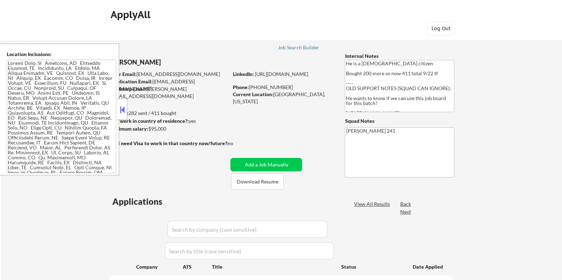
select select ""pending""
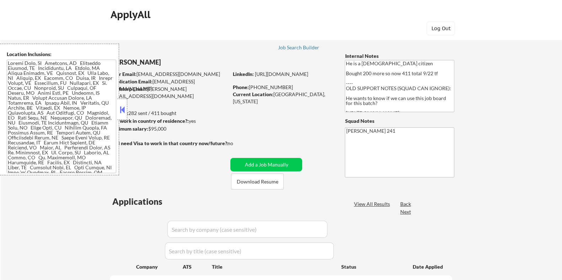
select select ""pending""
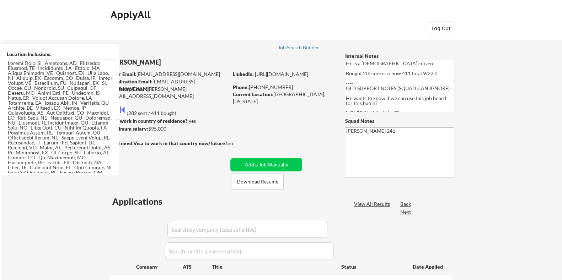
select select ""pending""
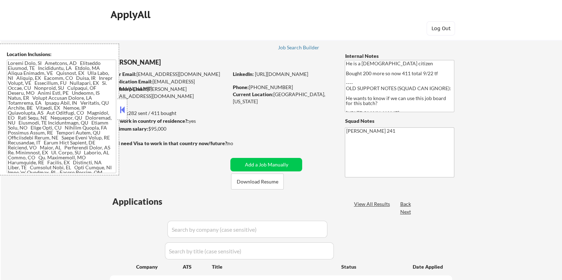
select select ""pending""
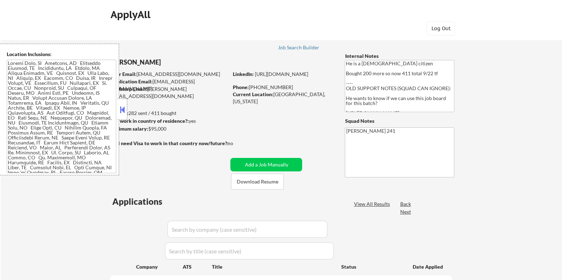
select select ""pending""
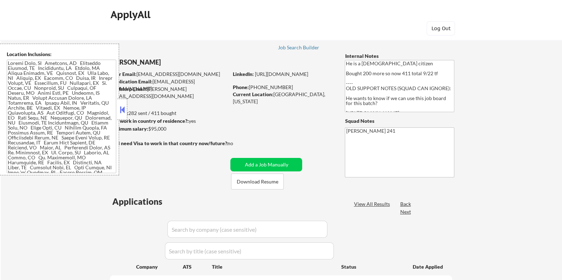
select select ""pending""
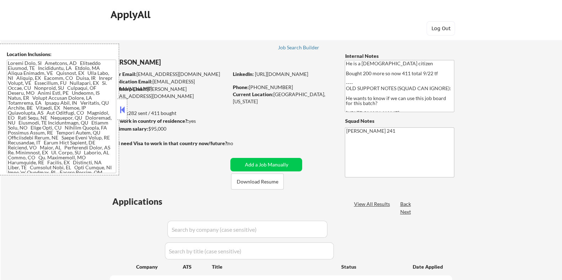
select select ""pending""
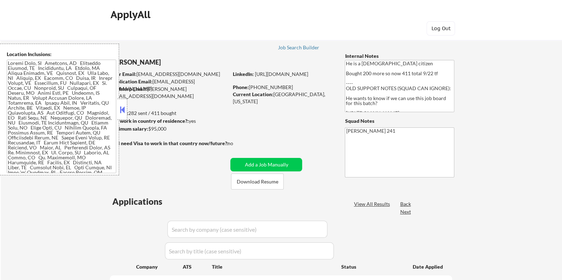
select select ""pending""
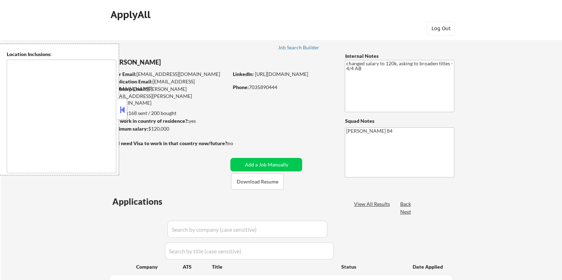
select select ""pending""
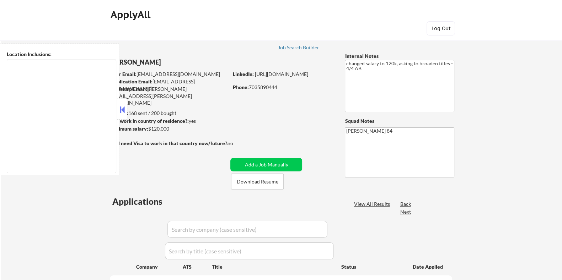
select select ""pending""
type textarea "Lorem Ipsumd, SI Ametco Adip, EL Seddoei Tempo, IN Utla Etdolorem, AL Enimadmin…"
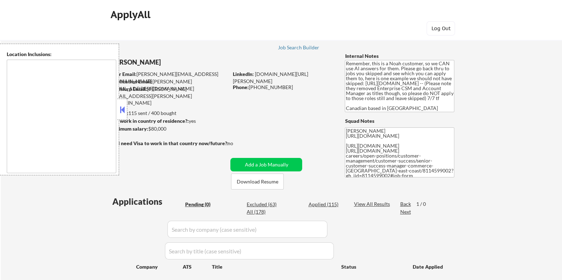
type textarea "[GEOGRAPHIC_DATA], ON [GEOGRAPHIC_DATA], ON [GEOGRAPHIC_DATA], ON [GEOGRAPHIC_D…"
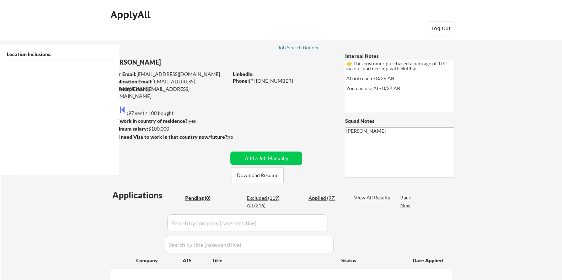
type textarea "[GEOGRAPHIC_DATA], ON [GEOGRAPHIC_DATA], ON [GEOGRAPHIC_DATA], ON [GEOGRAPHIC_D…"
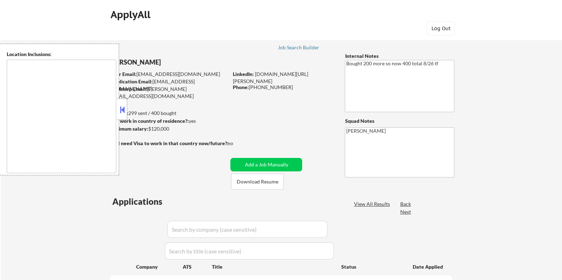
select select ""pending""
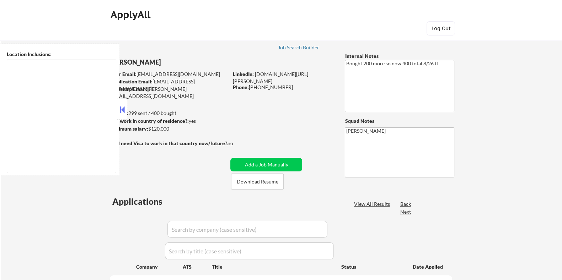
select select ""pending""
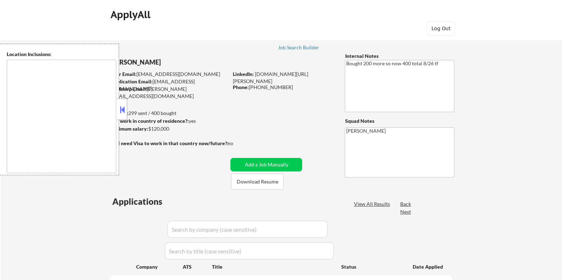
select select ""pending""
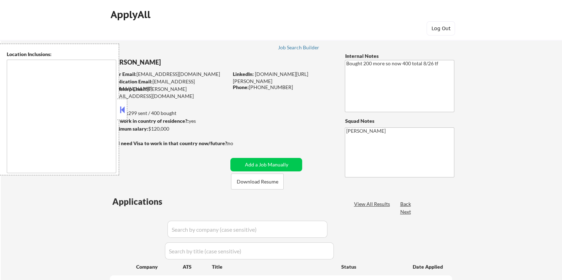
select select ""pending""
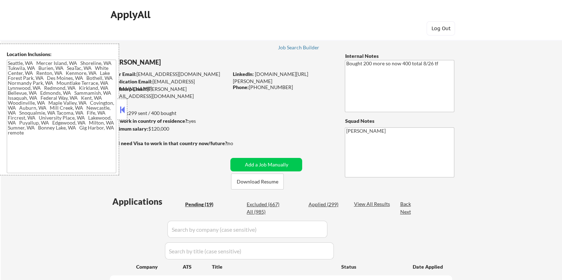
type textarea "[GEOGRAPHIC_DATA], [GEOGRAPHIC_DATA] [GEOGRAPHIC_DATA], [GEOGRAPHIC_DATA] [GEOG…"
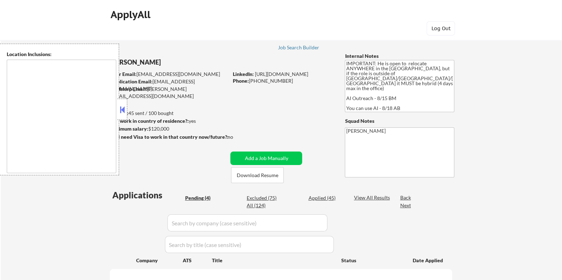
select select ""pending""
type textarea "country:[GEOGRAPHIC_DATA]"
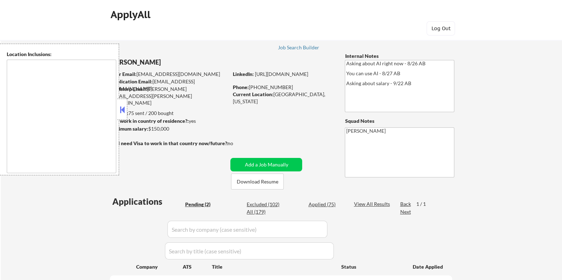
select select ""pending""
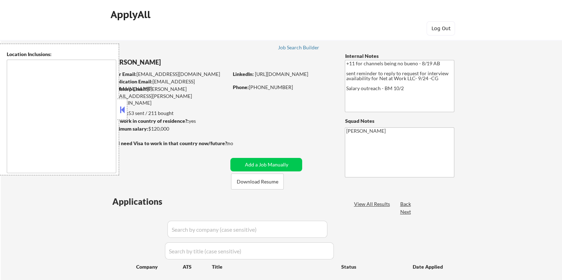
type textarea "remote"
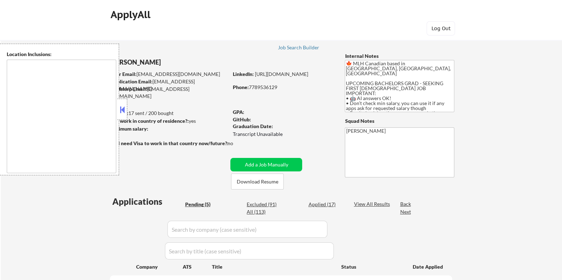
type textarea "country:CA"
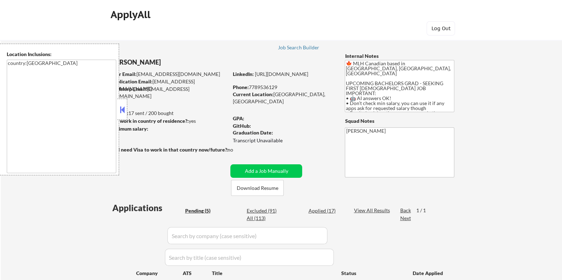
select select ""pending""
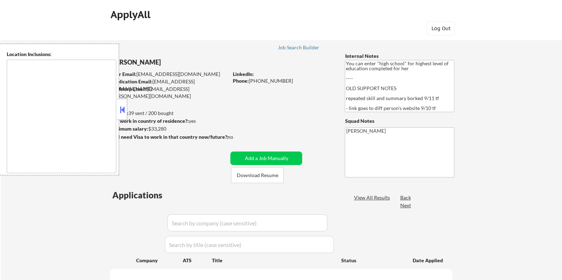
select select ""pending""
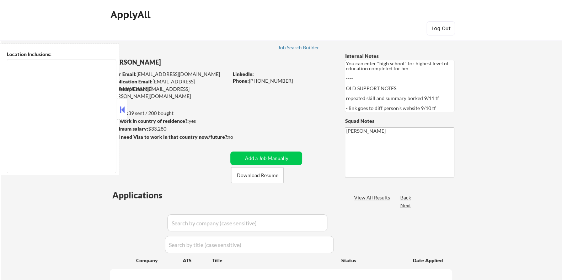
select select ""pending""
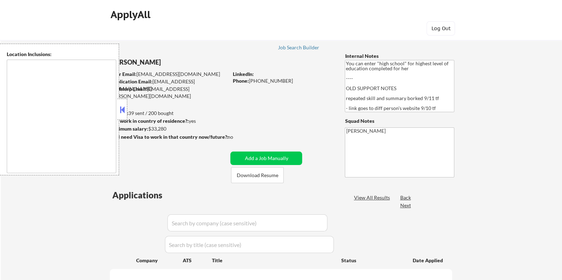
select select ""pending""
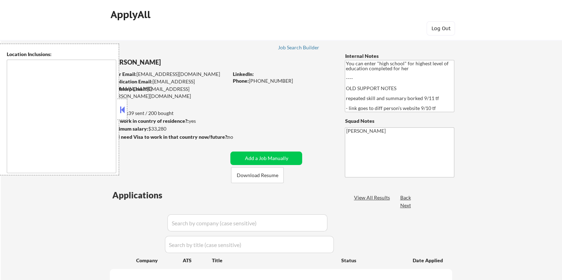
select select ""pending""
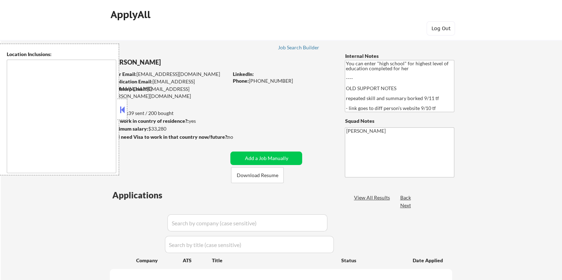
select select ""pending""
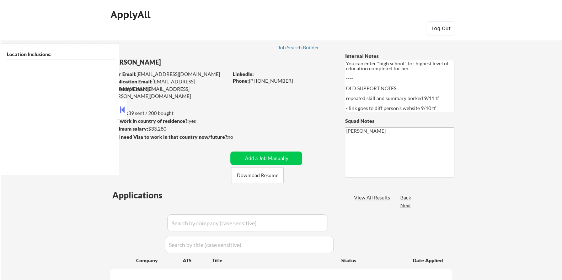
select select ""pending""
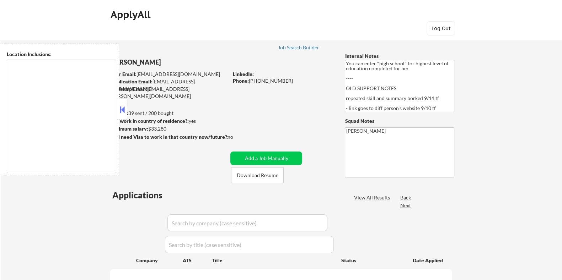
select select ""pending""
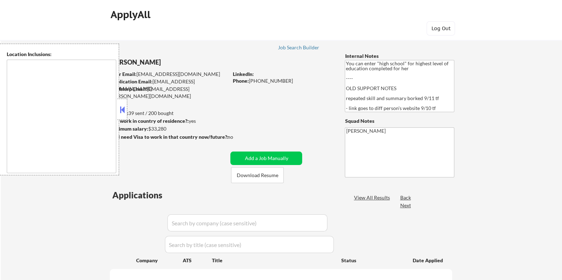
select select ""pending""
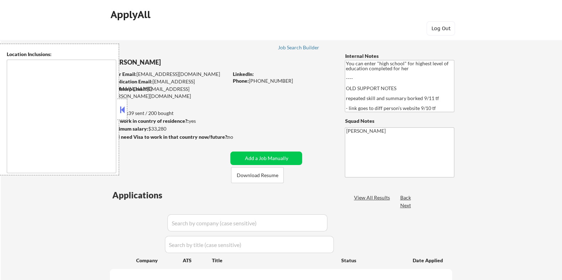
select select ""pending""
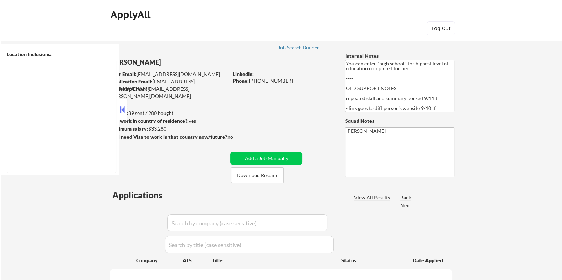
select select ""pending""
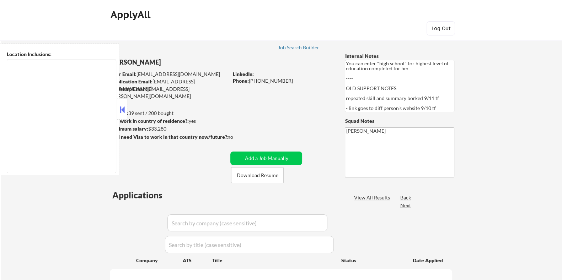
select select ""pending""
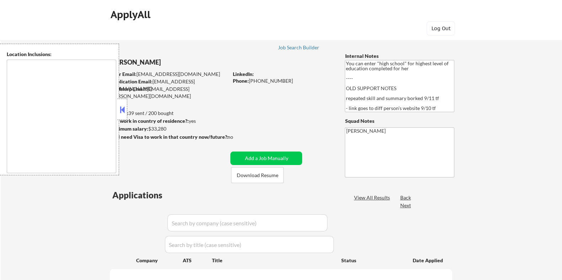
select select ""pending""
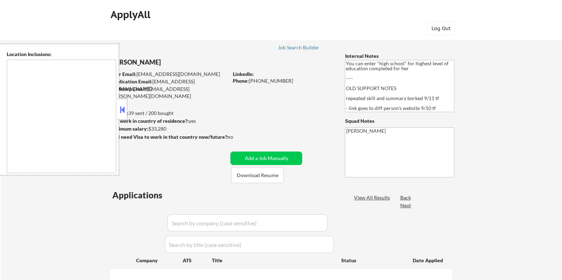
select select ""pending""
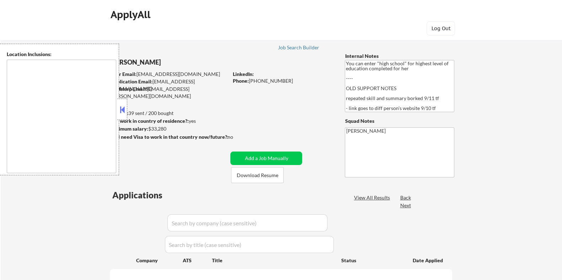
select select ""pending""
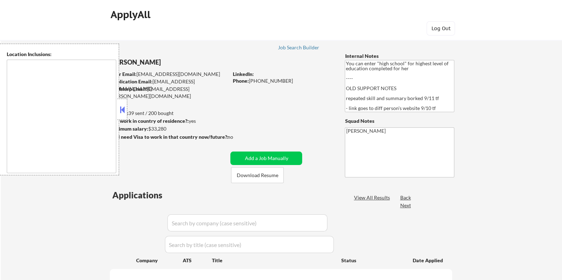
select select ""pending""
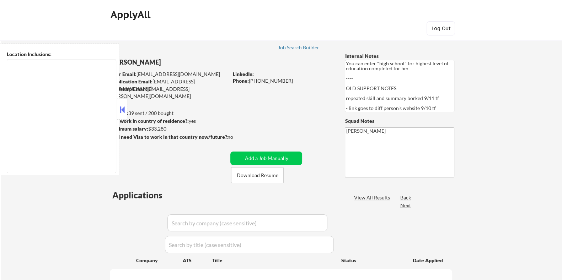
select select ""pending""
type textarea "Spokane, WA Spokane Valley, WA Airway Heights, WA Liberty Lake, WA Cheney, WA M…"
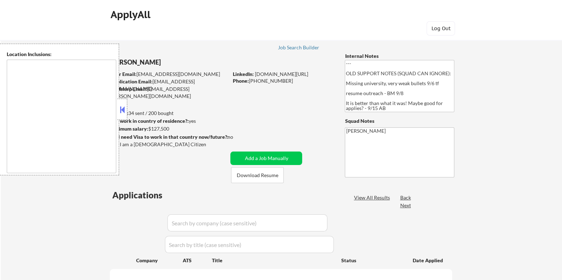
type textarea "[GEOGRAPHIC_DATA], [GEOGRAPHIC_DATA] [GEOGRAPHIC_DATA], [GEOGRAPHIC_DATA] [GEOG…"
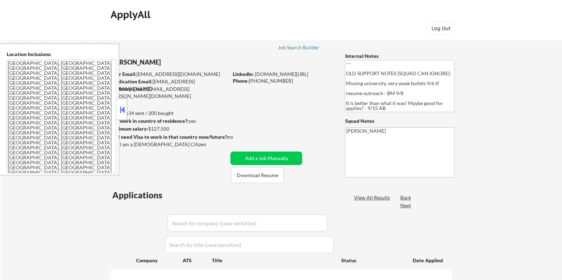
select select ""pending""
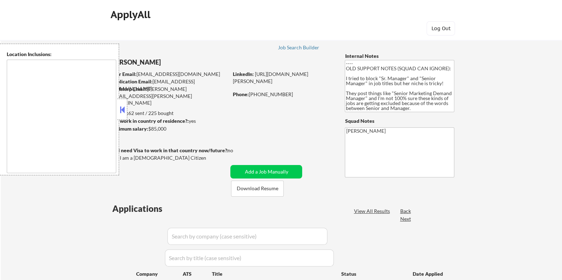
type textarea "Denver, CO Lakewood, CO Aurora, CO Arvada, CO Westminster, CO Thornton, CO Engl…"
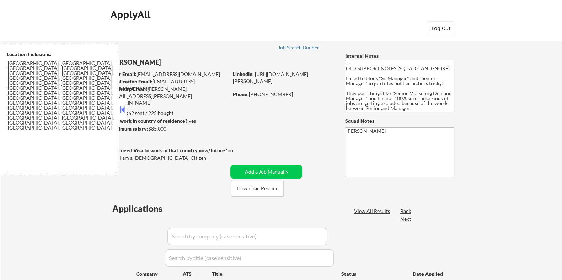
select select ""pending""
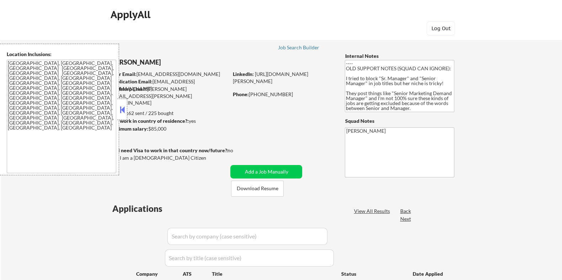
select select ""pending""
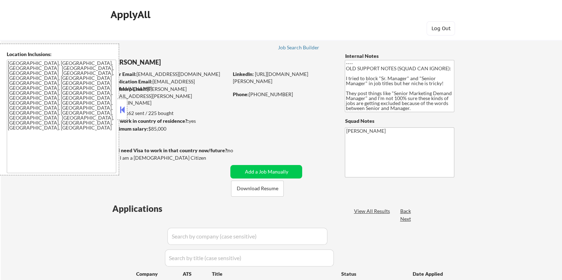
select select ""pending""
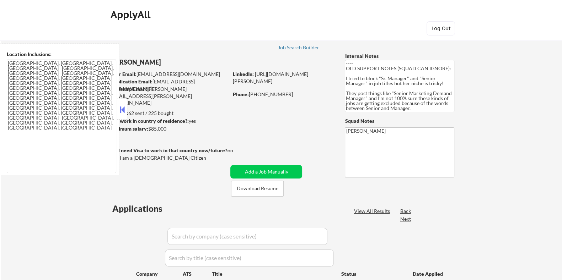
select select ""pending""
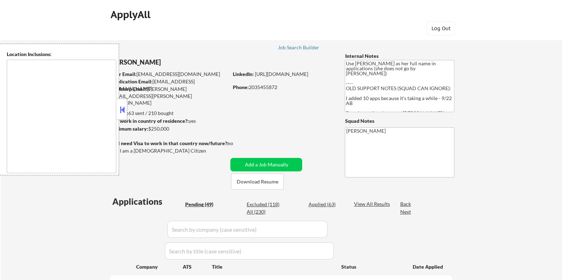
select select ""pending""
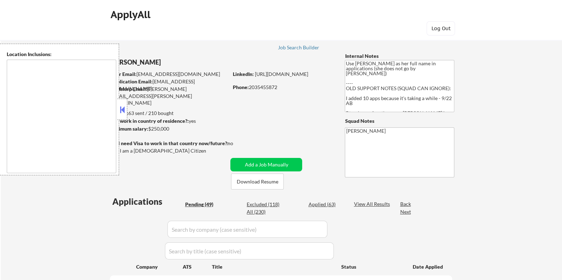
select select ""pending""
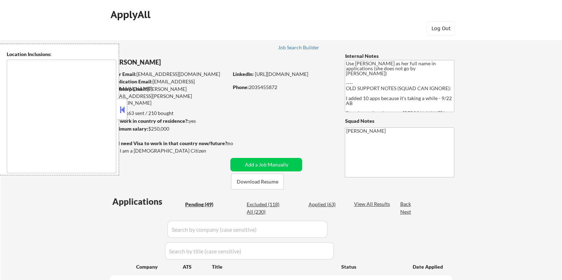
select select ""pending""
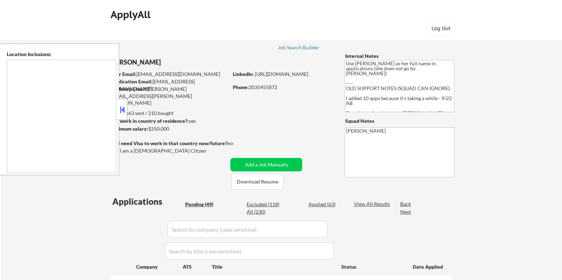
select select ""pending""
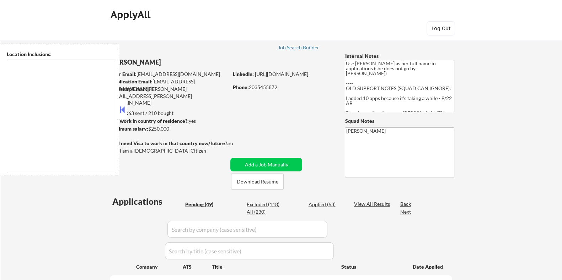
select select ""pending""
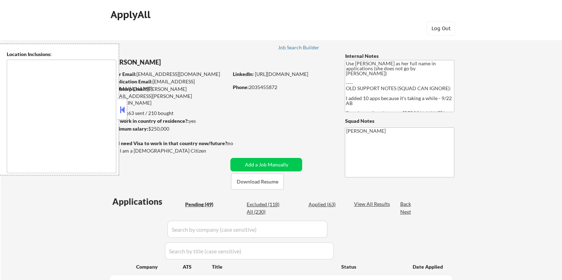
select select ""pending""
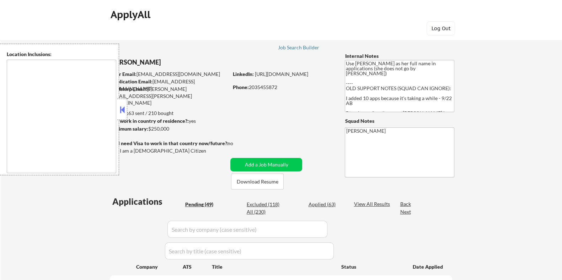
select select ""pending""
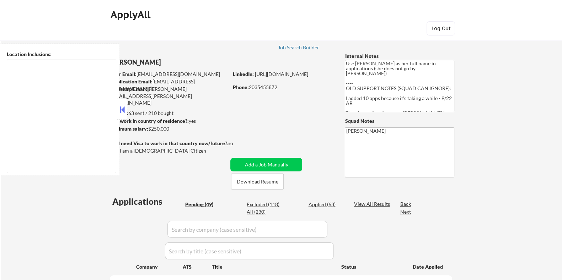
select select ""pending""
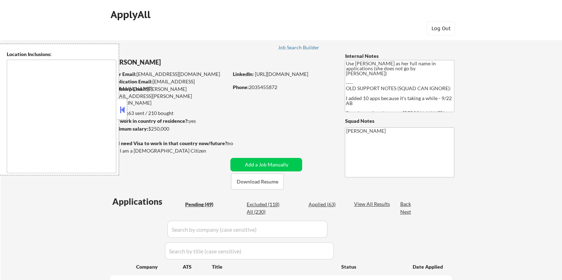
select select ""pending""
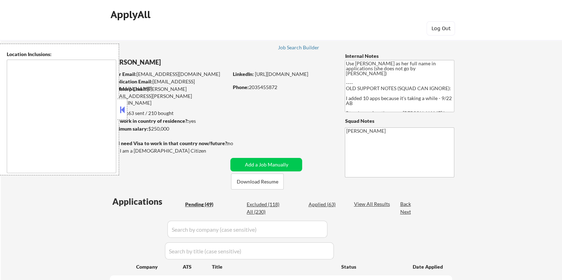
select select ""pending""
type textarea "[GEOGRAPHIC_DATA], [GEOGRAPHIC_DATA] [GEOGRAPHIC_DATA], [GEOGRAPHIC_DATA] [GEOG…"
